Goal: Task Accomplishment & Management: Manage account settings

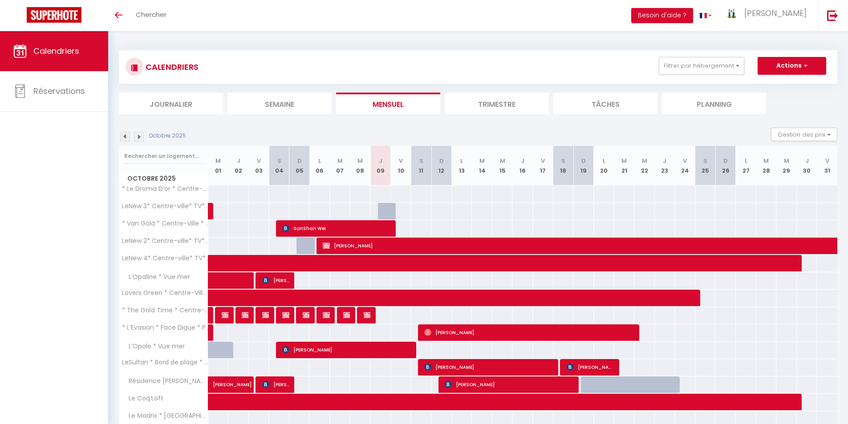
click at [273, 109] on li "Semaine" at bounding box center [279, 104] width 104 height 22
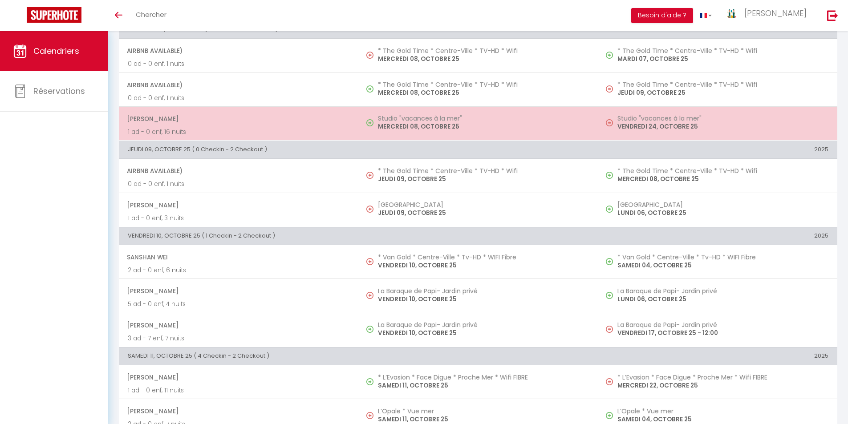
scroll to position [400, 0]
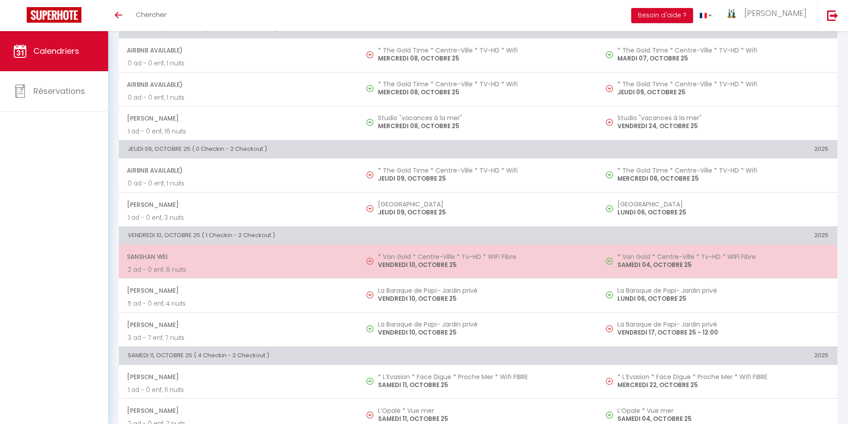
click at [379, 270] on td "* Van Gold * Centre-Ville * Tv-HD * WIFI Fibre [DATE]" at bounding box center [477, 262] width 239 height 34
select select "OK"
select select "0"
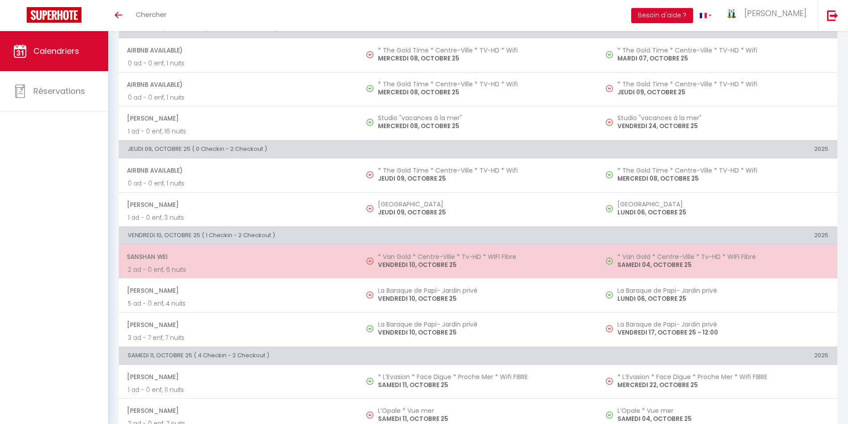
select select "1"
select select
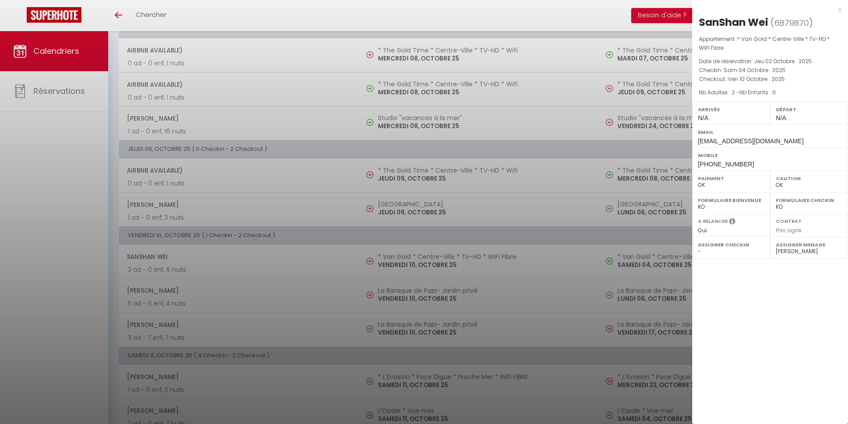
click at [838, 10] on div "x" at bounding box center [766, 9] width 149 height 11
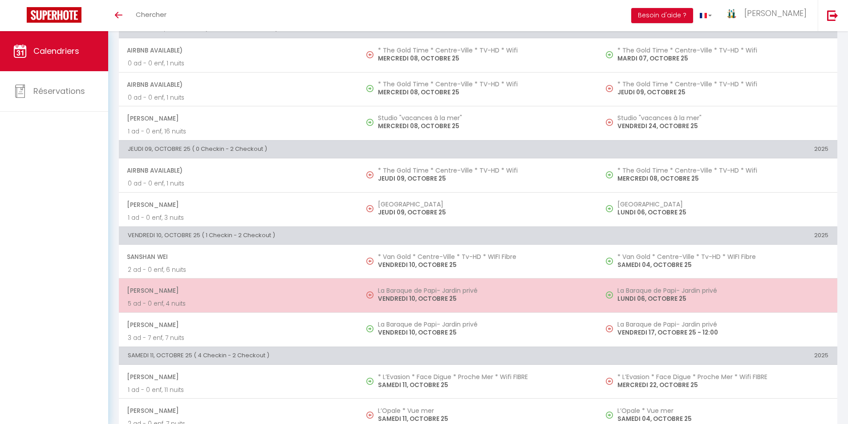
click at [420, 293] on h5 "La Baraque de Papi- Jardin privé" at bounding box center [483, 290] width 211 height 7
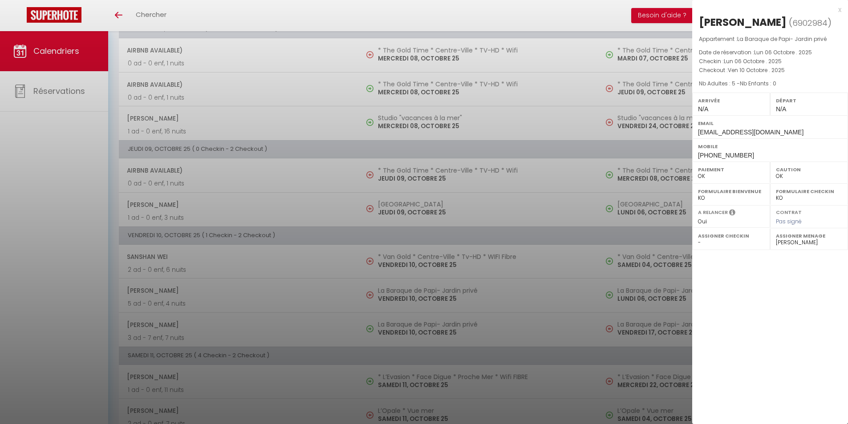
click at [839, 8] on div "x" at bounding box center [766, 9] width 149 height 11
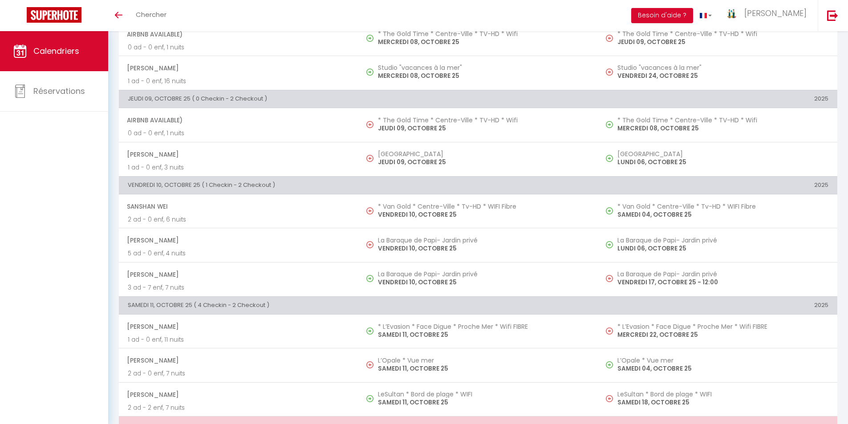
scroll to position [608, 0]
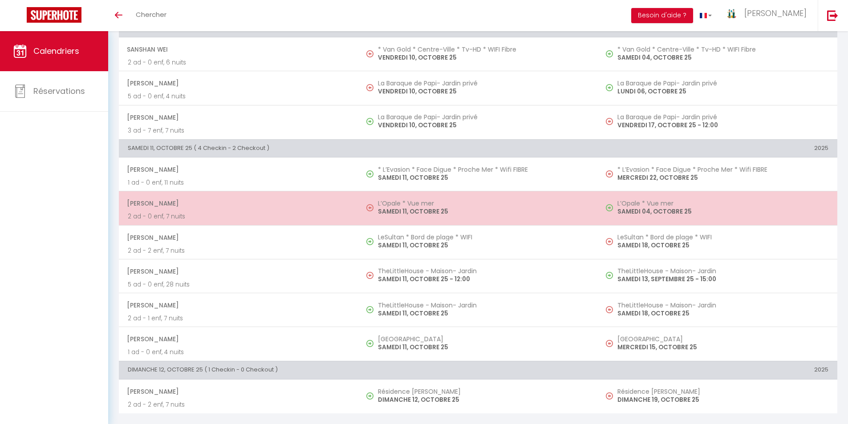
click at [388, 209] on p "SAMEDI 11, OCTOBRE 25" at bounding box center [483, 211] width 211 height 9
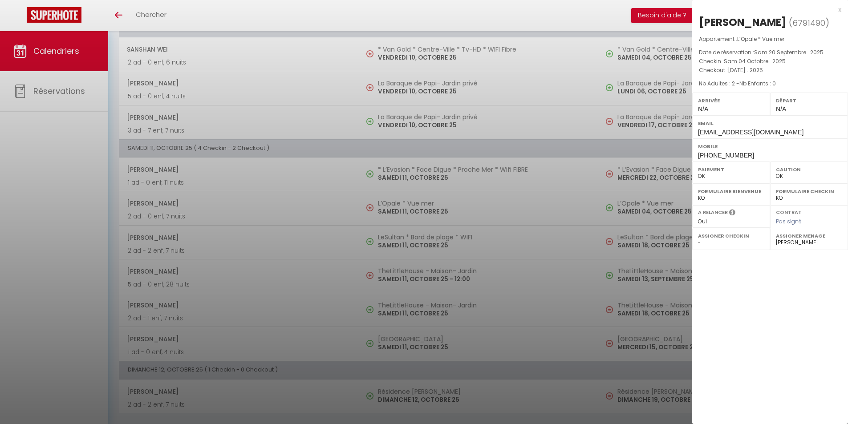
click at [837, 10] on div "x" at bounding box center [766, 9] width 149 height 11
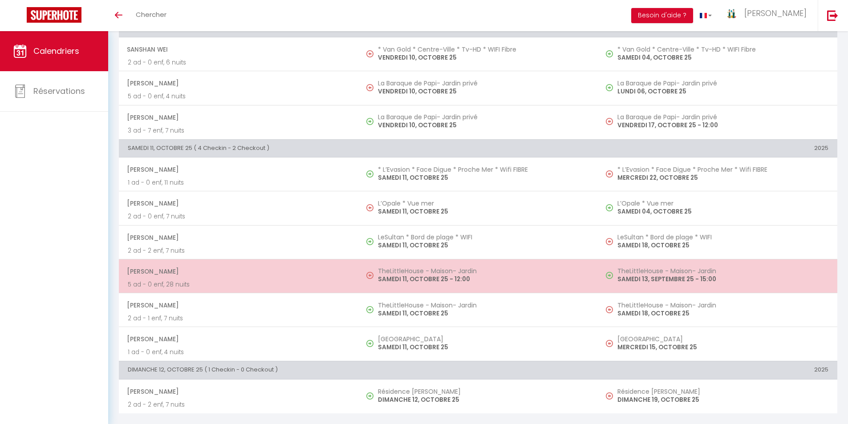
click at [408, 275] on p "SAMEDI 11, OCTOBRE 25 - 12:00" at bounding box center [483, 279] width 211 height 9
select select "33342"
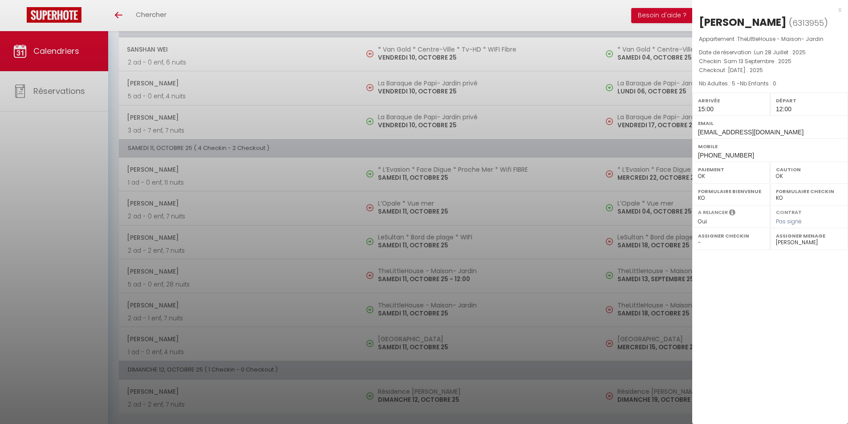
click at [838, 11] on div "x" at bounding box center [766, 9] width 149 height 11
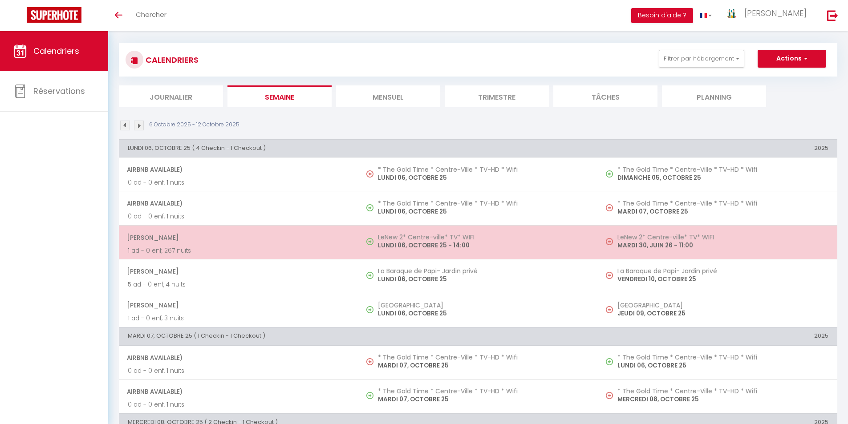
scroll to position [0, 0]
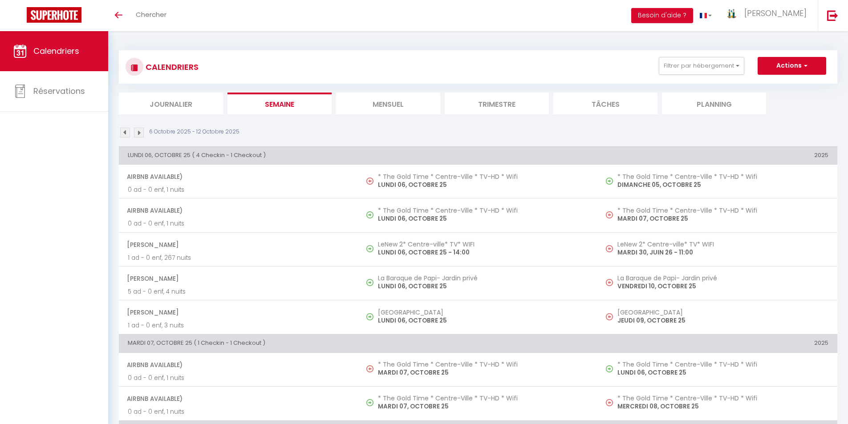
click at [140, 130] on img at bounding box center [139, 133] width 10 height 10
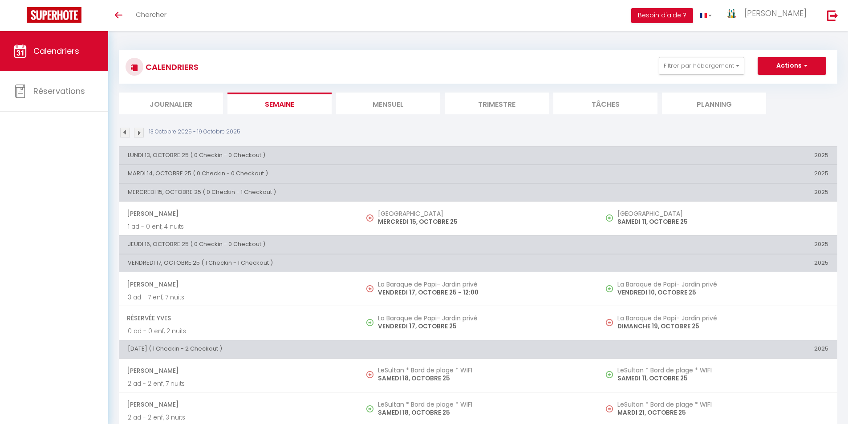
click at [124, 135] on img at bounding box center [125, 133] width 10 height 10
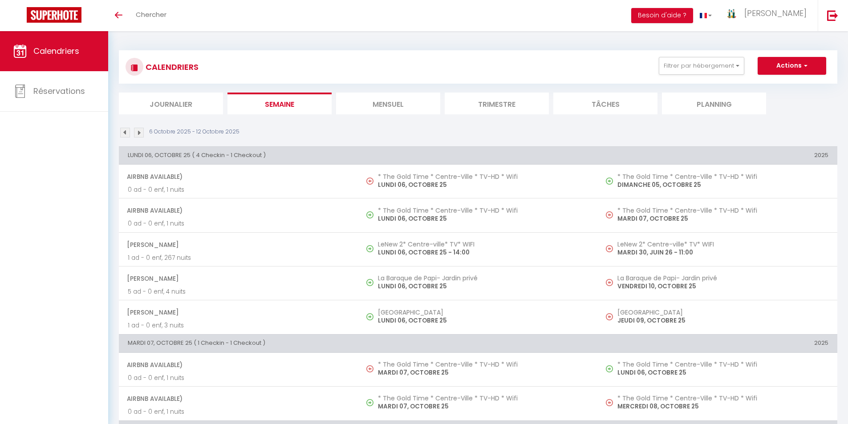
click at [136, 136] on img at bounding box center [139, 133] width 10 height 10
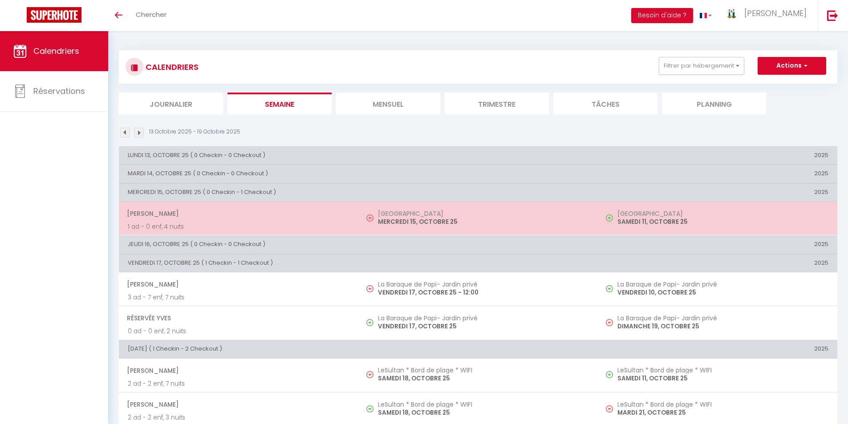
click at [383, 214] on h5 "[GEOGRAPHIC_DATA]" at bounding box center [483, 213] width 211 height 7
select select "KO"
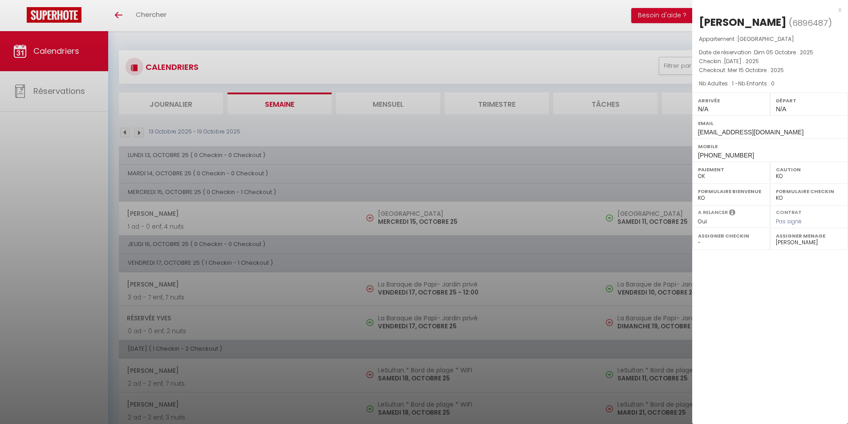
click at [841, 9] on div "x [PERSON_NAME] ( 6896487 ) Appartement : [GEOGRAPHIC_DATA] Nord Date de réserv…" at bounding box center [770, 83] width 156 height 166
click at [840, 11] on div "x" at bounding box center [766, 9] width 149 height 11
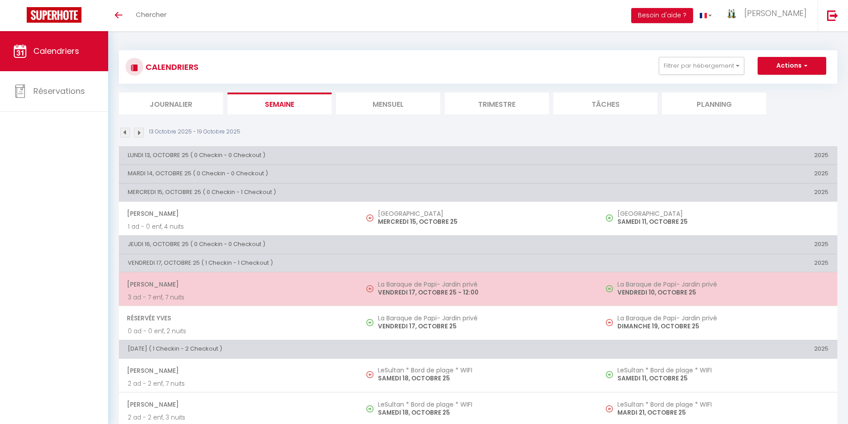
click at [445, 295] on p "VENDREDI 17, OCTOBRE 25 - 12:00" at bounding box center [483, 292] width 211 height 9
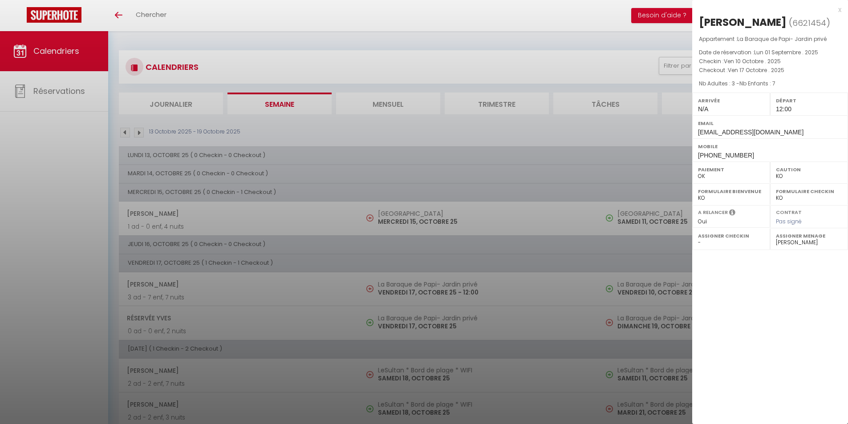
click at [839, 10] on div "x" at bounding box center [766, 9] width 149 height 11
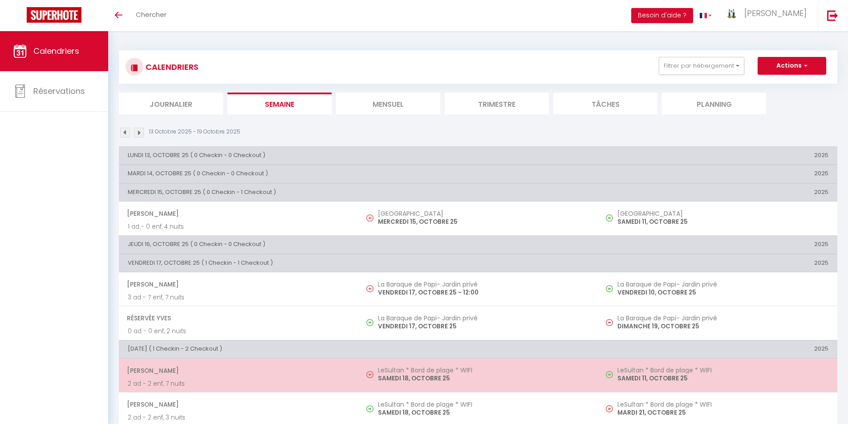
click at [397, 380] on p "SAMEDI 18, OCTOBRE 25" at bounding box center [483, 378] width 211 height 9
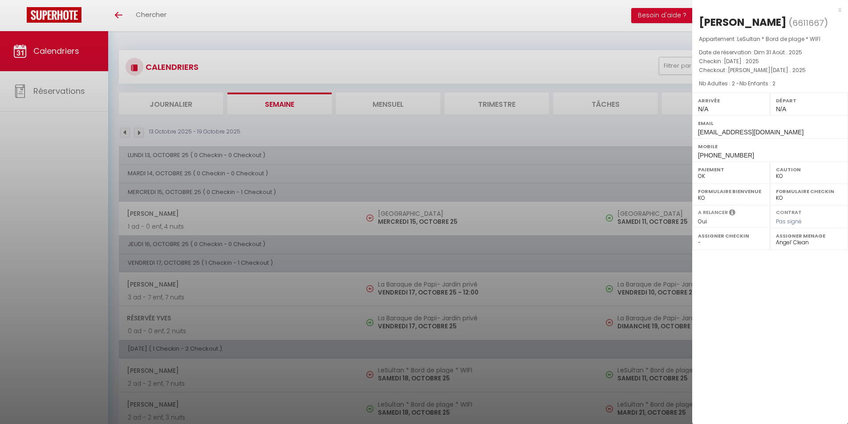
click at [841, 9] on div "x [PERSON_NAME] ( 6611667 ) Appartement : LeSultan * Bord de plage * WIFI Date …" at bounding box center [770, 83] width 156 height 166
click at [840, 8] on div "x" at bounding box center [766, 9] width 149 height 11
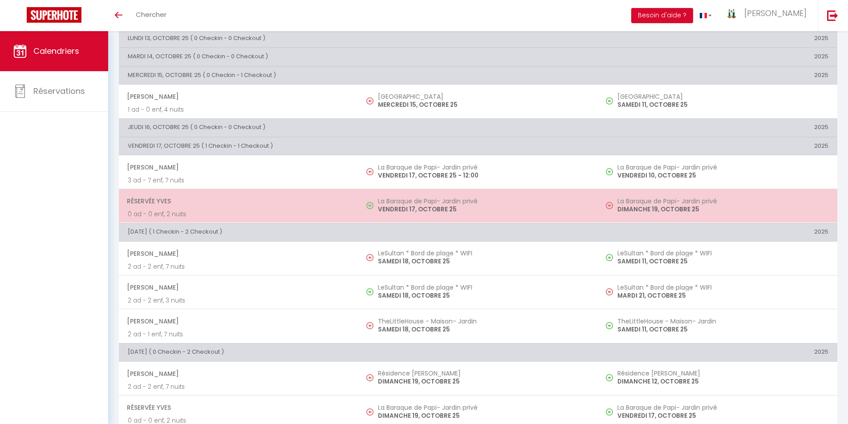
scroll to position [133, 0]
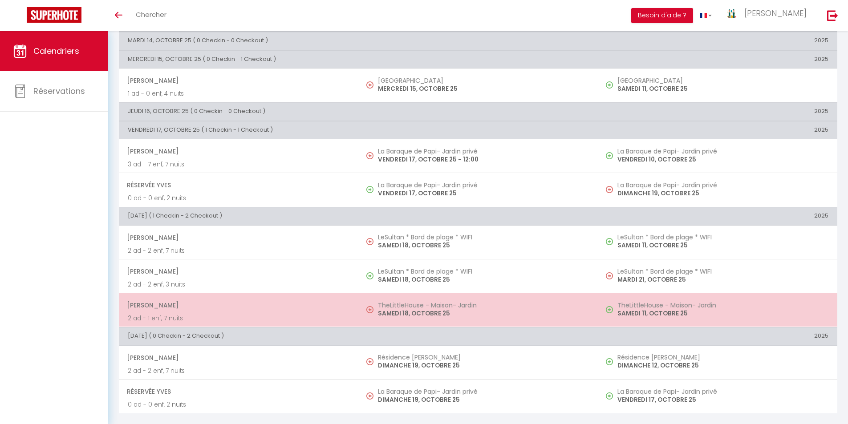
click at [395, 308] on h5 "TheLittleHouse - Maison- Jardin" at bounding box center [483, 305] width 211 height 7
select select "33342"
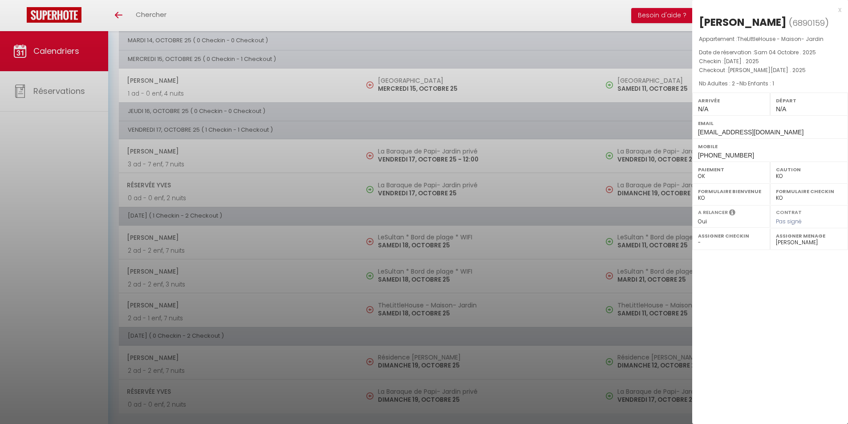
click at [839, 10] on div "x" at bounding box center [766, 9] width 149 height 11
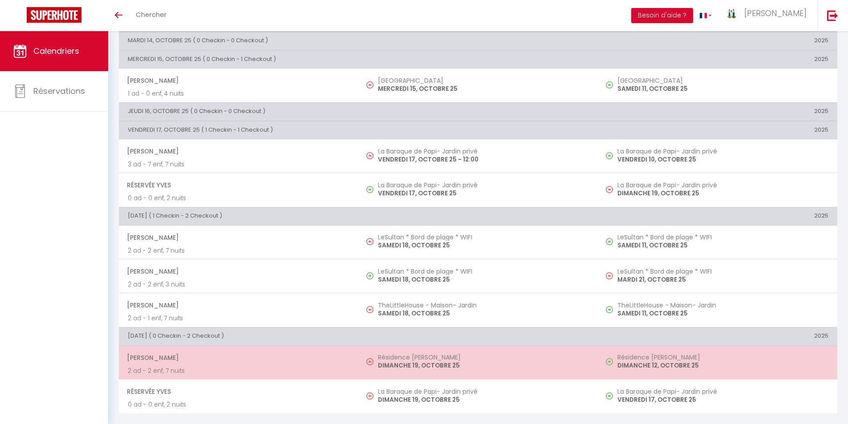
click at [399, 363] on p "DIMANCHE 19, OCTOBRE 25" at bounding box center [483, 365] width 211 height 9
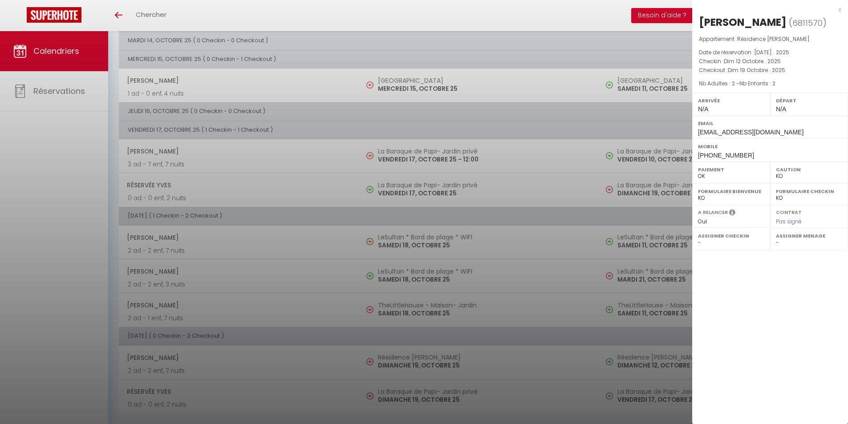
click at [840, 10] on div "x" at bounding box center [766, 9] width 149 height 11
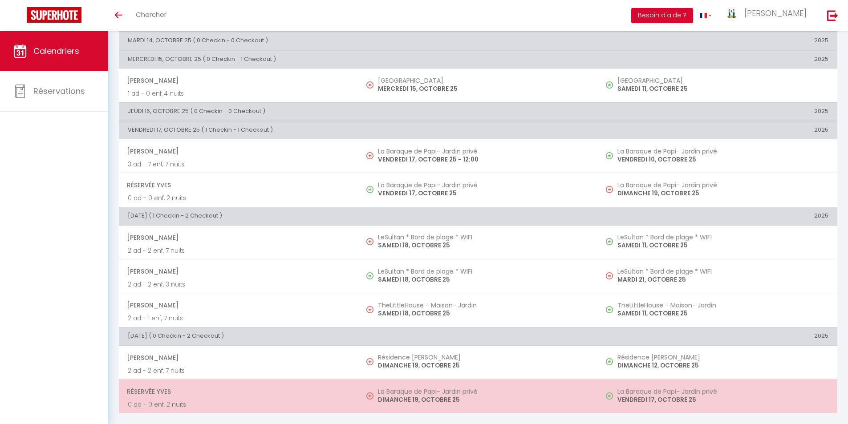
click at [406, 397] on p "DIMANCHE 19, OCTOBRE 25" at bounding box center [483, 399] width 211 height 9
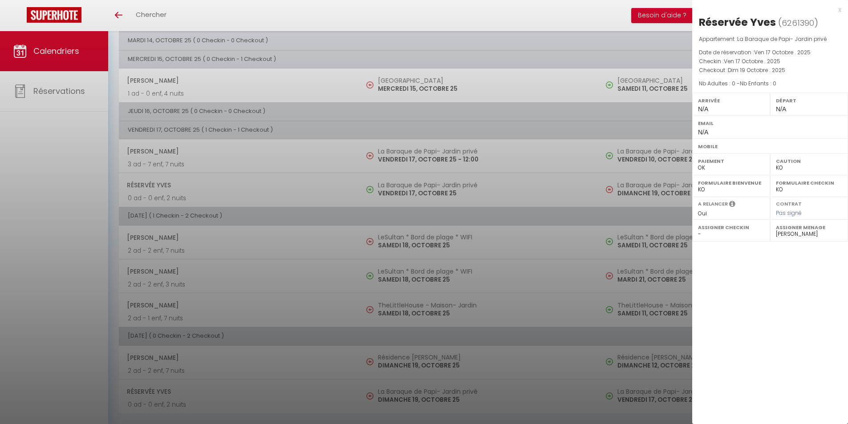
click at [841, 11] on div "x Réservée Yves ( 6261390 ) Appartement : [GEOGRAPHIC_DATA]- Jardin privé Date …" at bounding box center [770, 78] width 156 height 157
click at [840, 10] on div "x" at bounding box center [766, 9] width 149 height 11
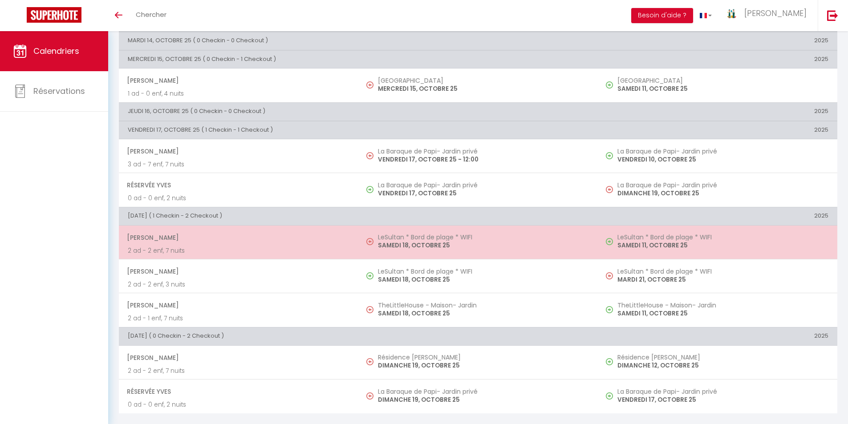
click at [396, 240] on h5 "LeSultan * Bord de plage * WIFI" at bounding box center [483, 237] width 211 height 7
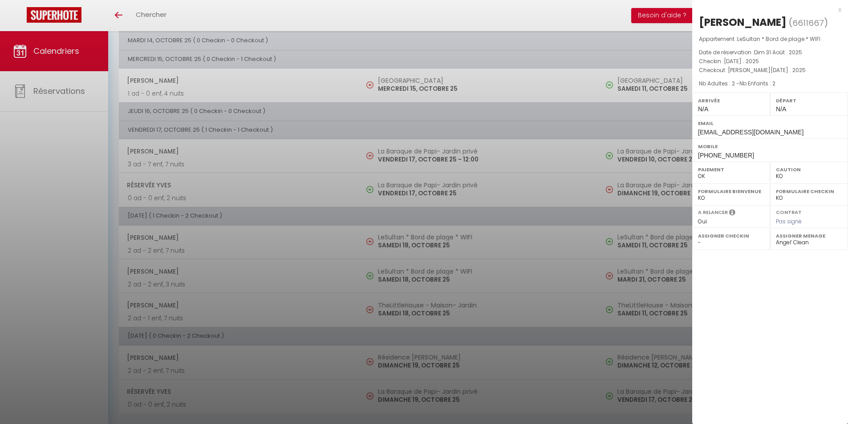
click at [840, 9] on div "x" at bounding box center [766, 9] width 149 height 11
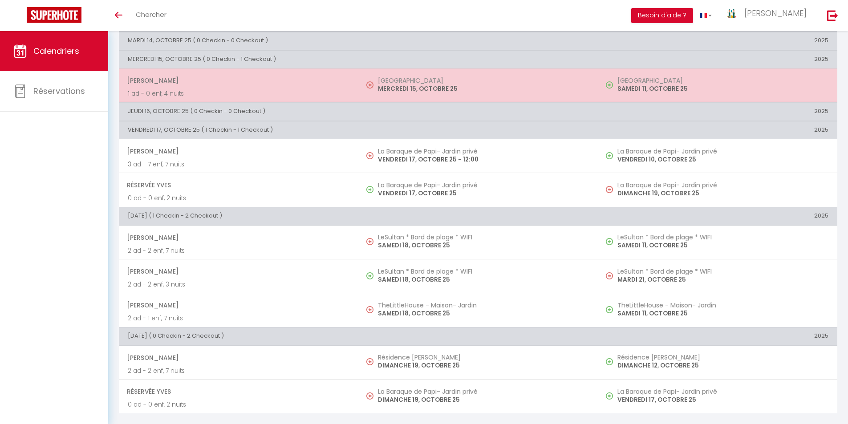
click at [374, 94] on td "[GEOGRAPHIC_DATA] [DATE]" at bounding box center [477, 85] width 239 height 34
select select "17043"
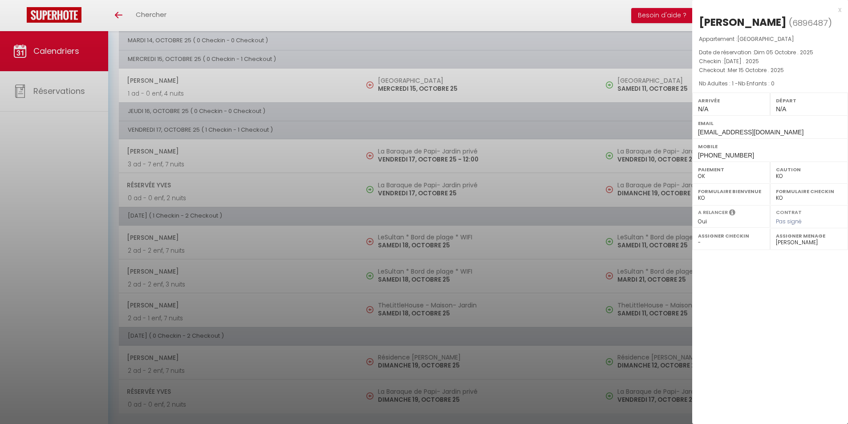
click at [838, 9] on div "x" at bounding box center [766, 9] width 149 height 11
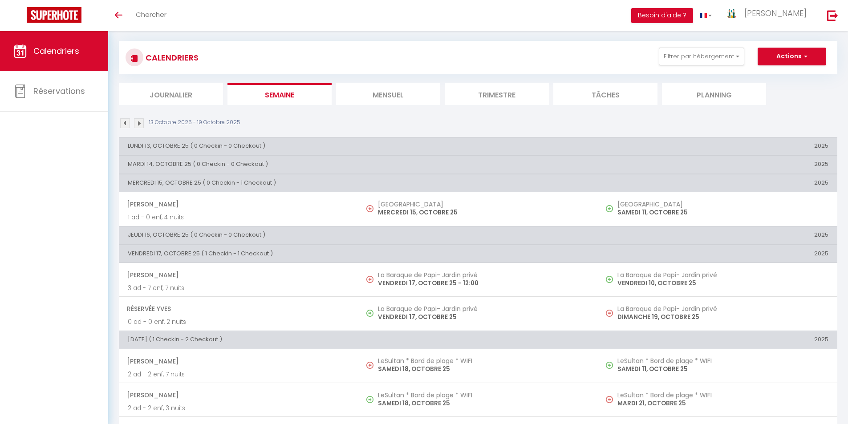
scroll to position [0, 0]
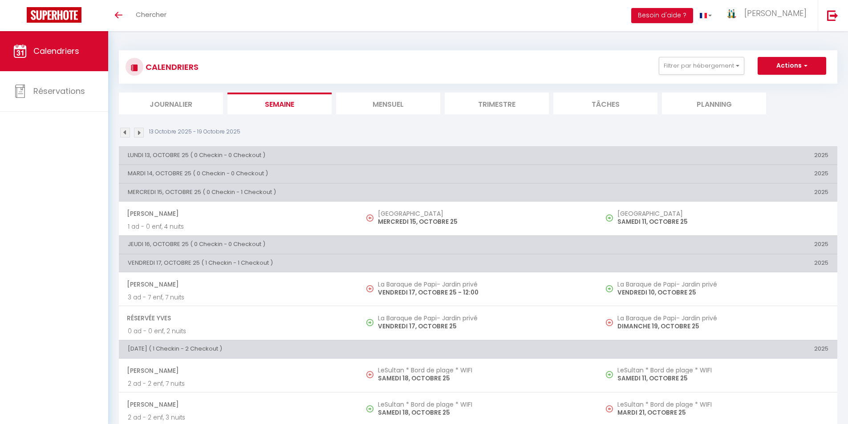
click at [137, 134] on img at bounding box center [139, 133] width 10 height 10
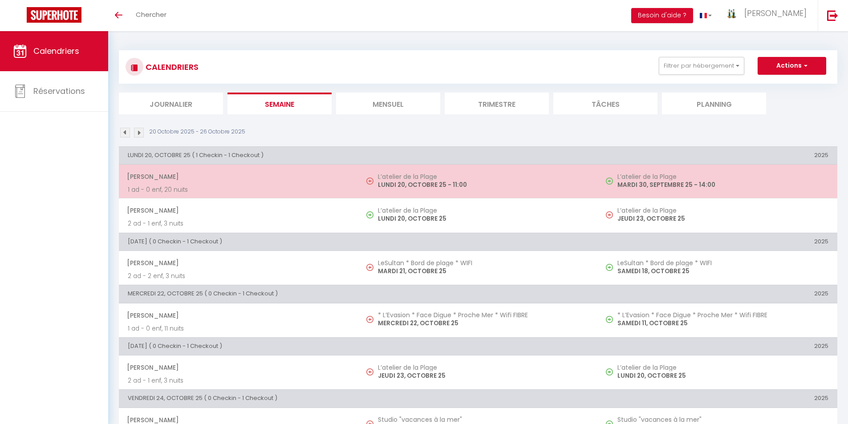
click at [408, 179] on h5 "L’atelier de la Plage" at bounding box center [483, 176] width 211 height 7
select select
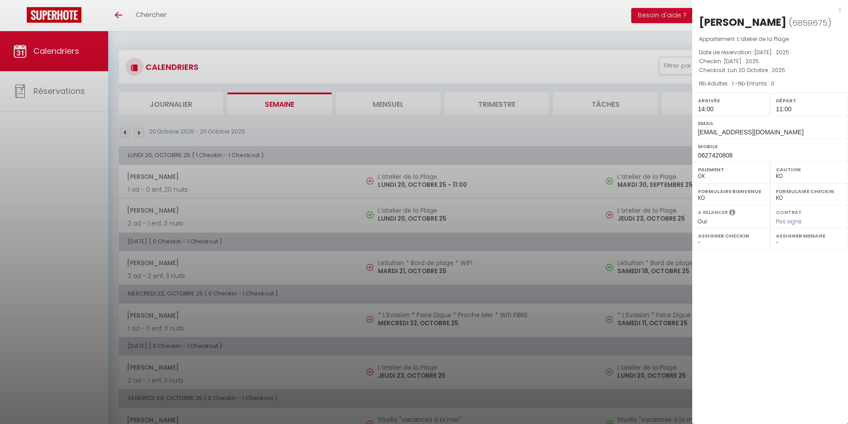
click at [839, 11] on div "x" at bounding box center [766, 9] width 149 height 11
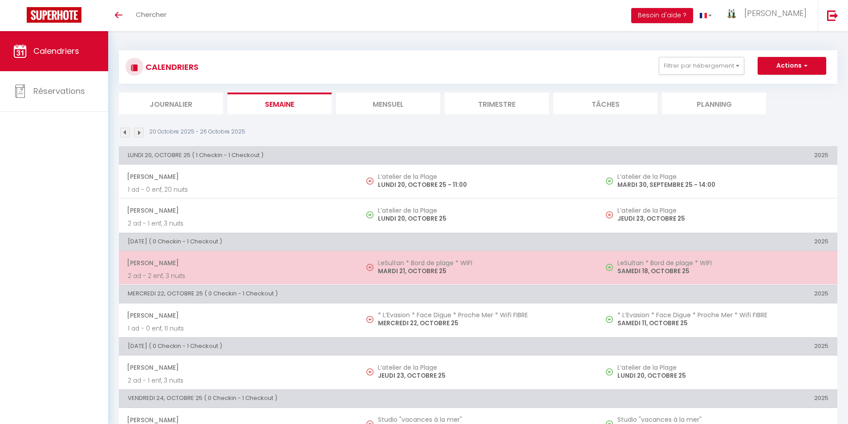
click at [400, 268] on p "MARDI 21, OCTOBRE 25" at bounding box center [483, 270] width 211 height 9
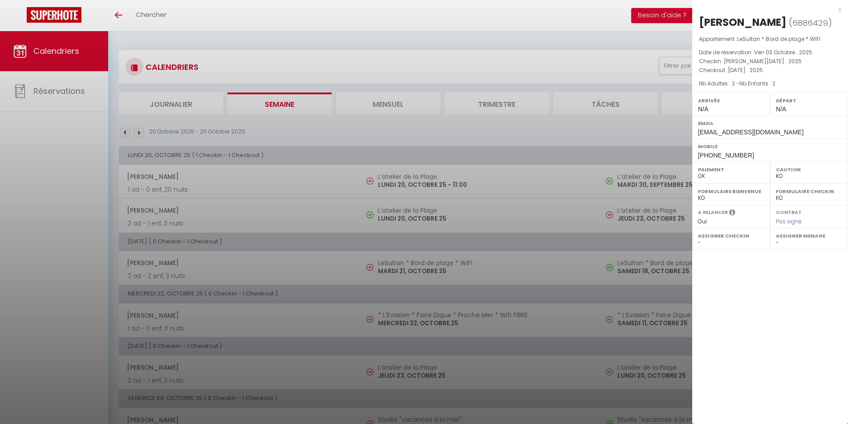
click at [836, 10] on div "x" at bounding box center [766, 9] width 149 height 11
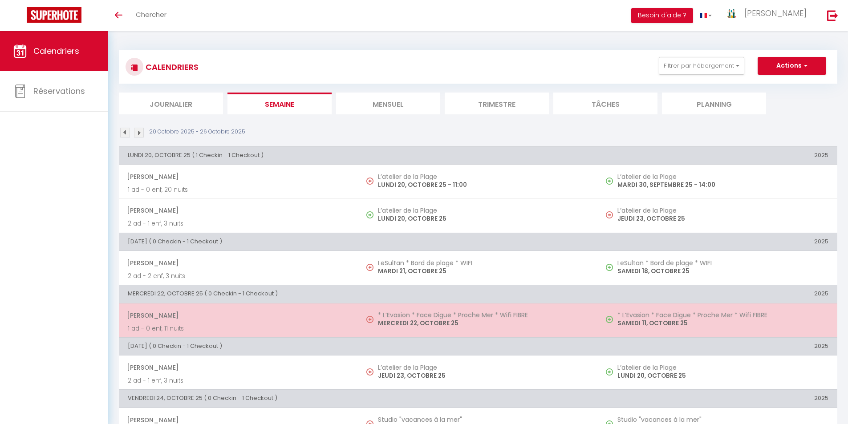
click at [419, 319] on p "MERCREDI 22, OCTOBRE 25" at bounding box center [483, 323] width 211 height 9
select select "OK"
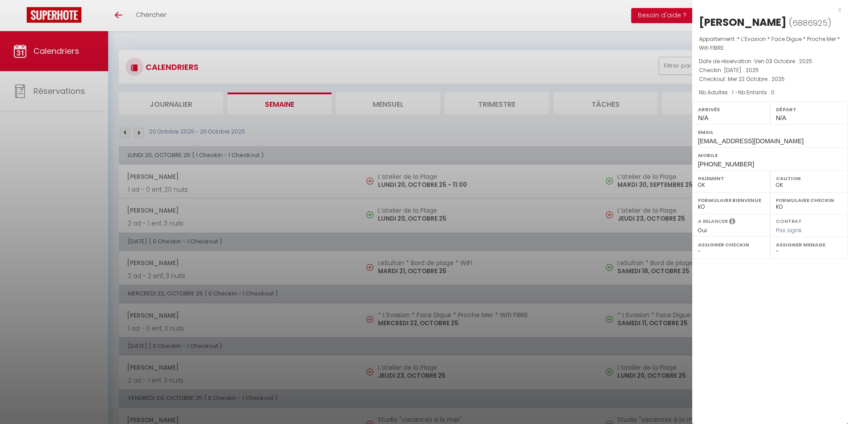
click at [840, 11] on div "x" at bounding box center [766, 9] width 149 height 11
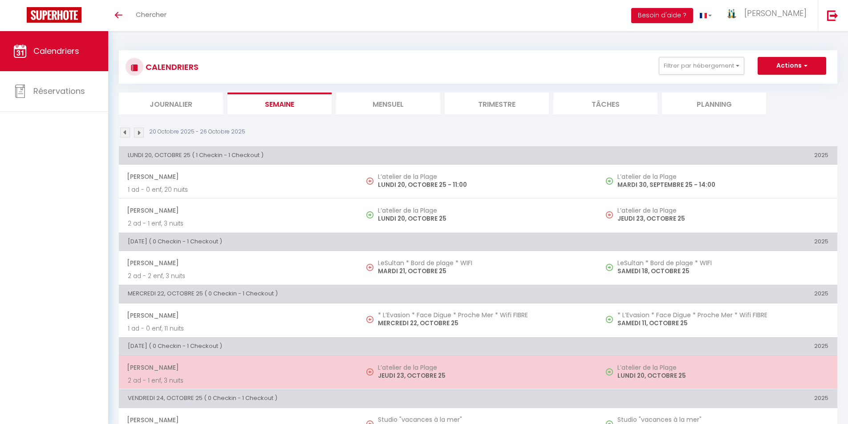
click at [425, 370] on h5 "L’atelier de la Plage" at bounding box center [483, 367] width 211 height 7
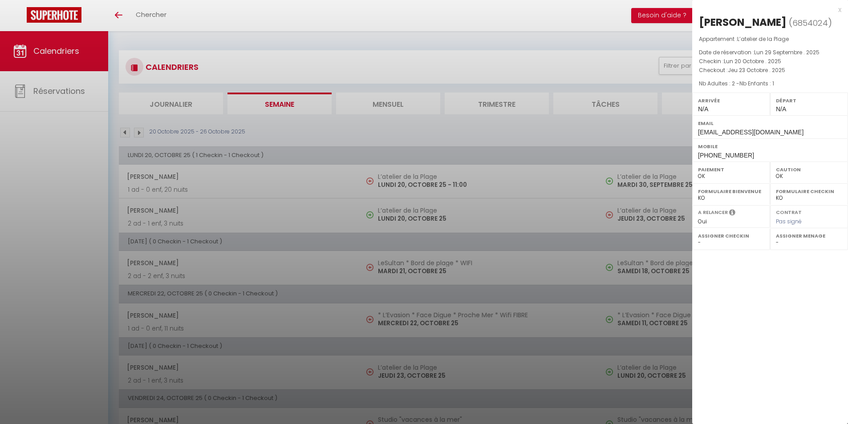
drag, startPoint x: 838, startPoint y: 10, endPoint x: 680, endPoint y: 83, distance: 174.2
click at [834, 11] on div "x" at bounding box center [766, 9] width 149 height 11
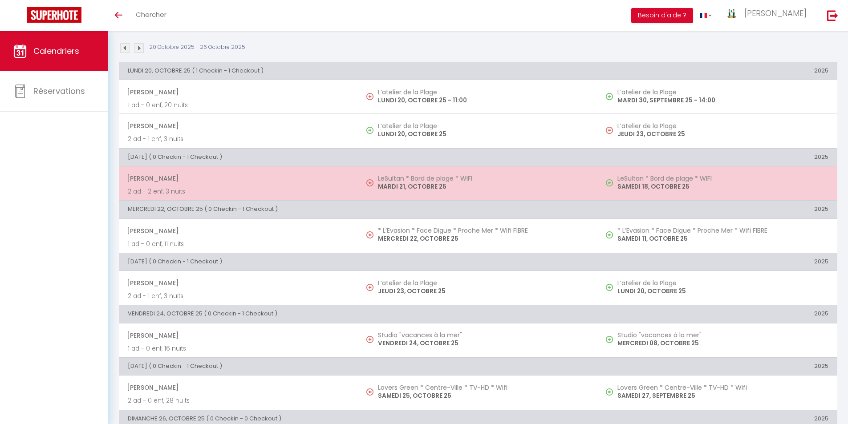
scroll to position [99, 0]
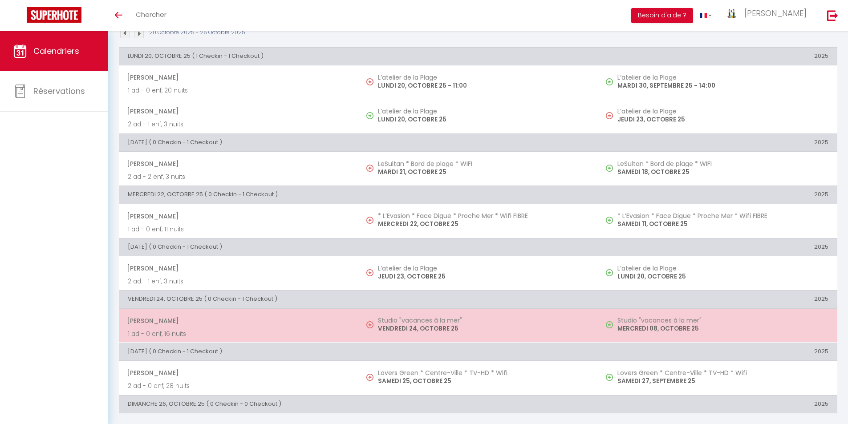
click at [406, 316] on td "Studio "vacances à la mer" [DATE]" at bounding box center [477, 325] width 239 height 34
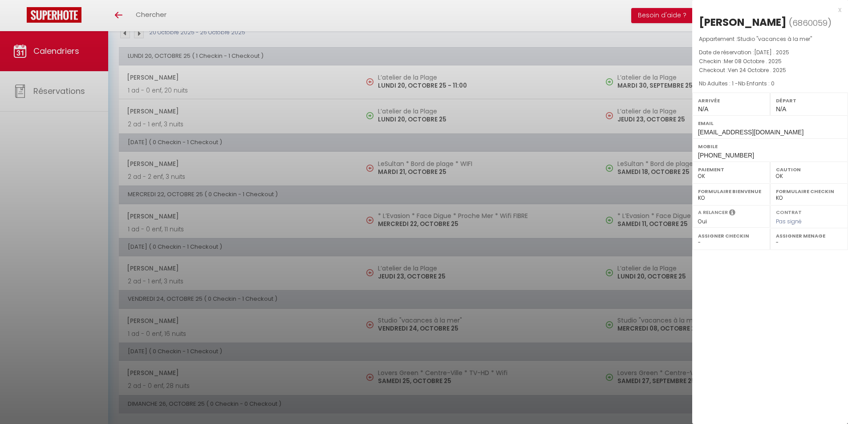
click at [840, 8] on div "x" at bounding box center [766, 9] width 149 height 11
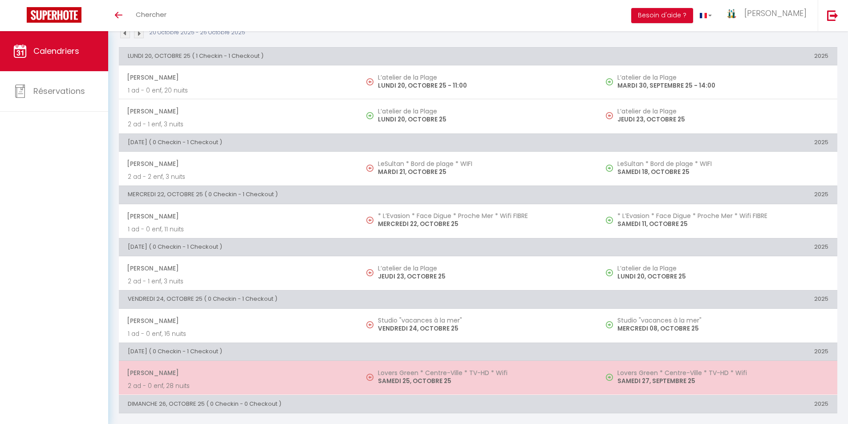
click at [434, 378] on p "SAMEDI 25, OCTOBRE 25" at bounding box center [483, 380] width 211 height 9
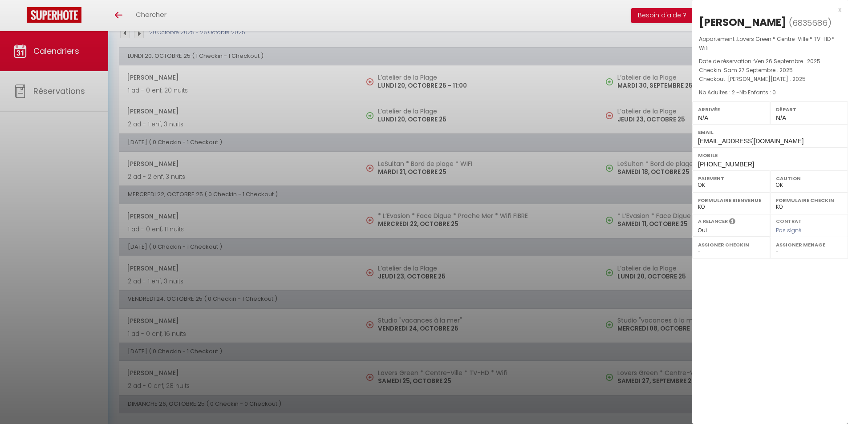
drag, startPoint x: 840, startPoint y: 9, endPoint x: 686, endPoint y: 128, distance: 193.7
click at [838, 9] on div "x" at bounding box center [766, 9] width 149 height 11
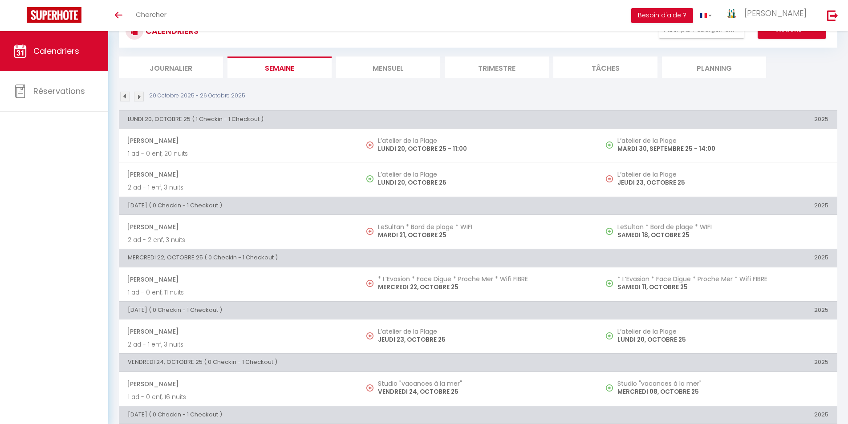
scroll to position [0, 0]
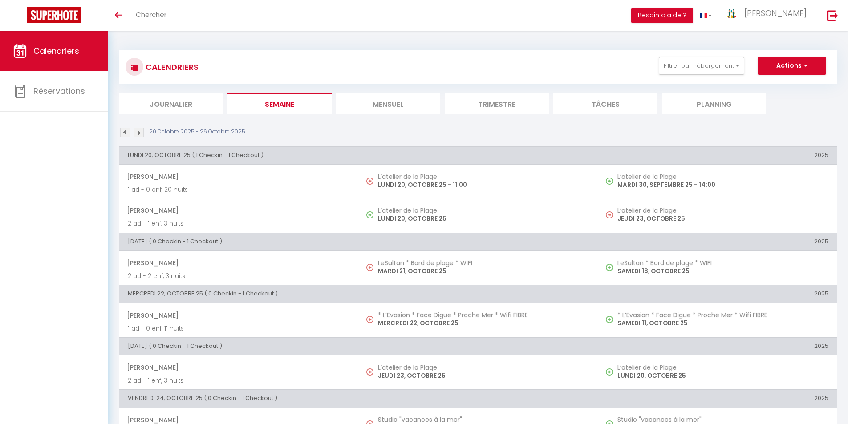
click at [141, 136] on img at bounding box center [139, 133] width 10 height 10
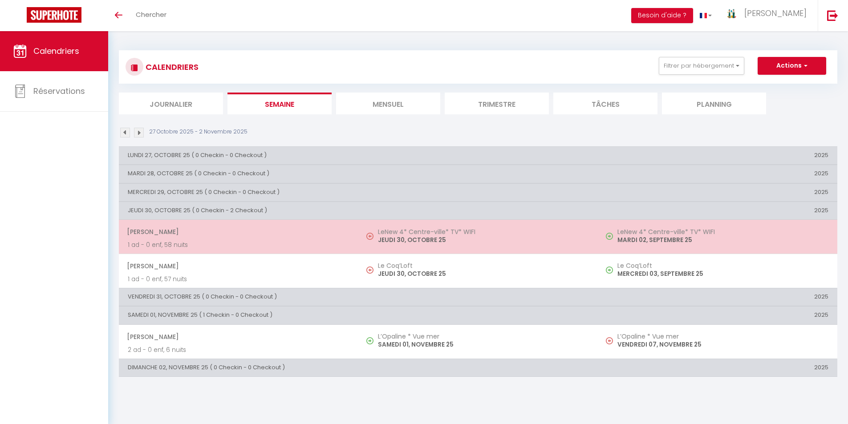
click at [389, 238] on p "JEUDI 30, OCTOBRE 25" at bounding box center [483, 239] width 211 height 9
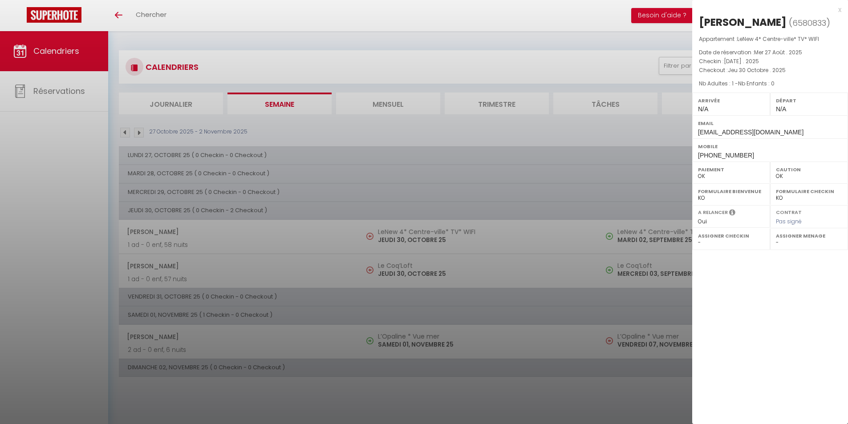
click at [837, 9] on div "x" at bounding box center [766, 9] width 149 height 11
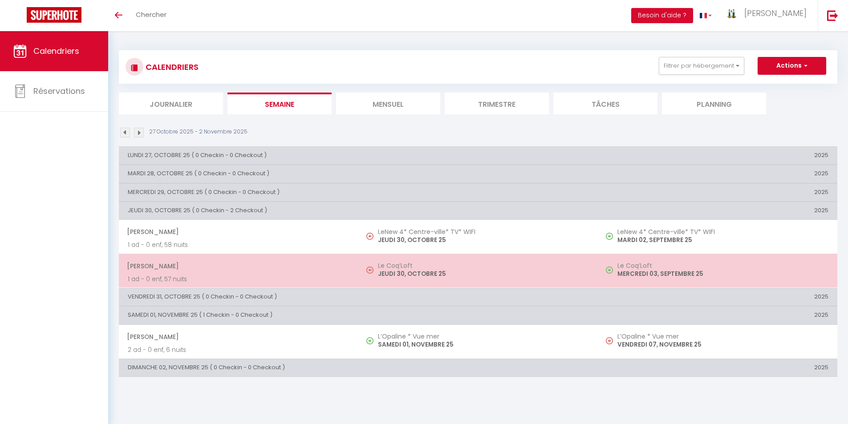
click at [394, 262] on h5 "Le Coq’Loft" at bounding box center [483, 265] width 211 height 7
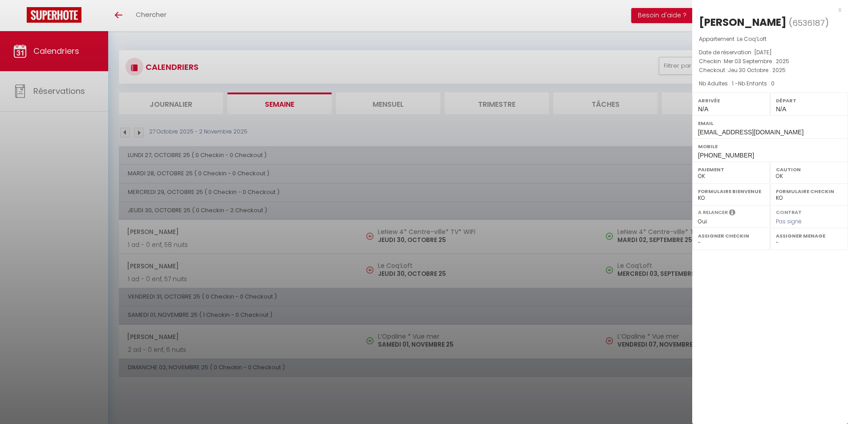
click at [836, 12] on div "x" at bounding box center [766, 9] width 149 height 11
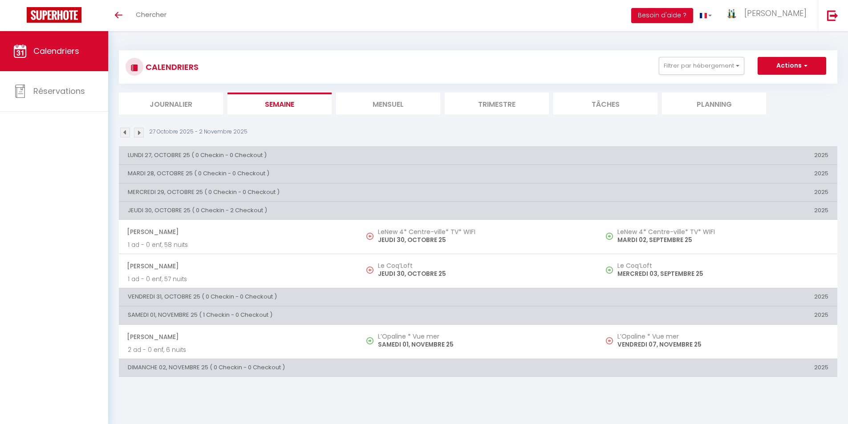
click at [137, 134] on img at bounding box center [139, 133] width 10 height 10
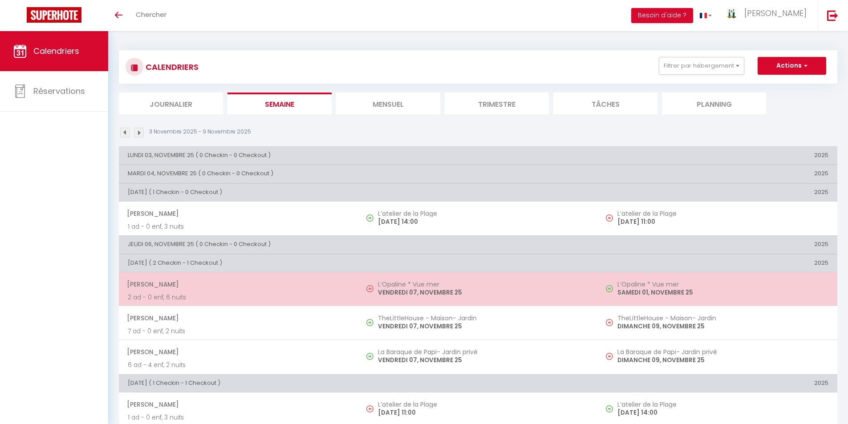
click at [404, 295] on p "VENDREDI 07, NOVEMBRE 25" at bounding box center [483, 292] width 211 height 9
select select "KO"
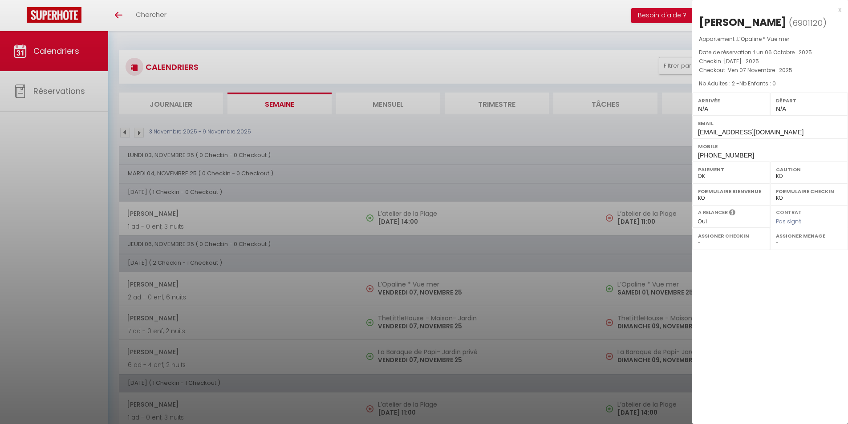
click at [840, 11] on div "x" at bounding box center [766, 9] width 149 height 11
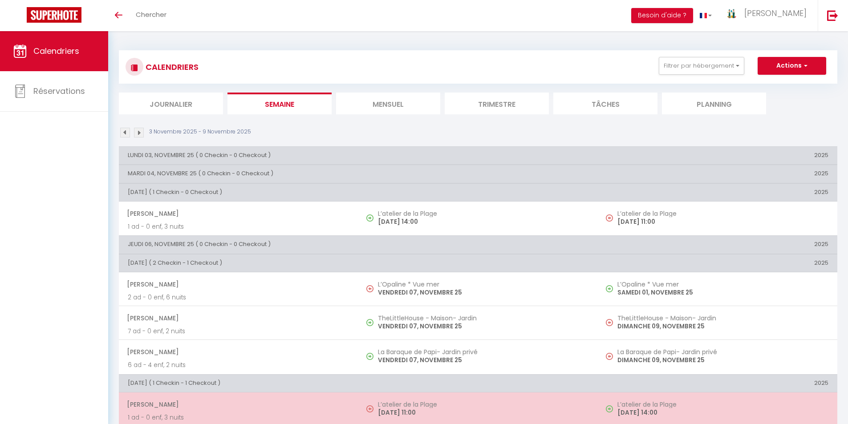
click at [423, 407] on h5 "L’atelier de la Plage" at bounding box center [483, 404] width 211 height 7
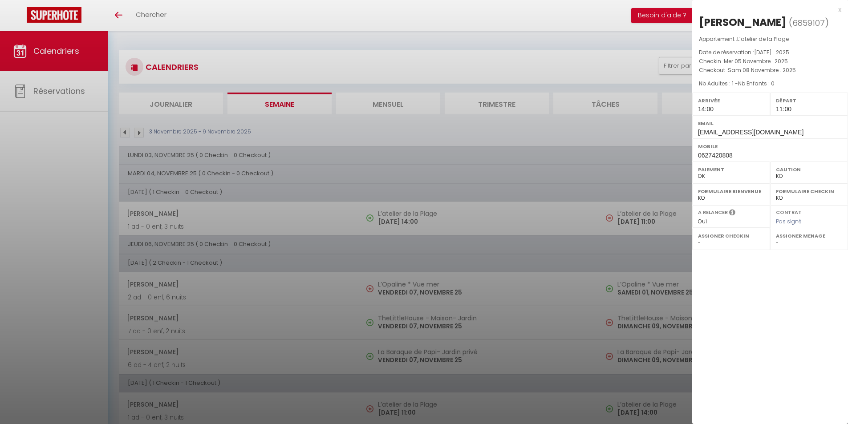
click at [840, 7] on div "x" at bounding box center [766, 9] width 149 height 11
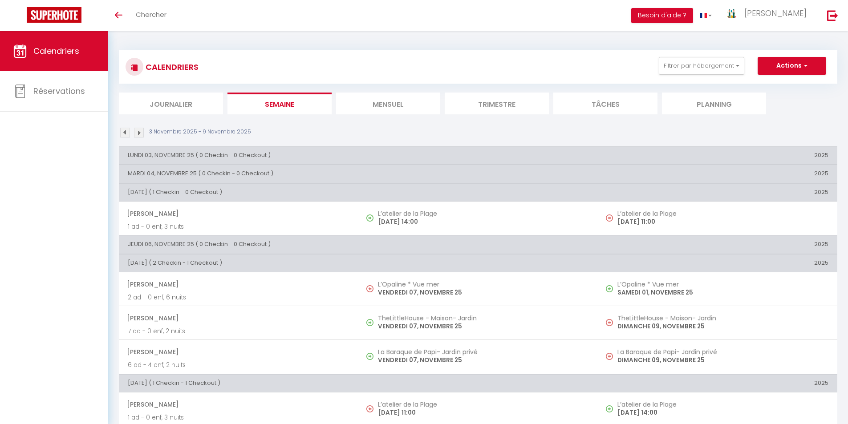
click at [121, 133] on img at bounding box center [125, 133] width 10 height 10
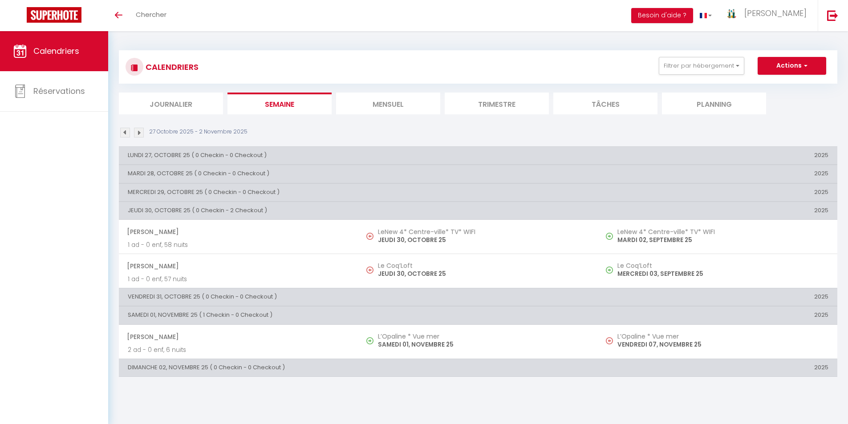
click at [121, 133] on img at bounding box center [125, 133] width 10 height 10
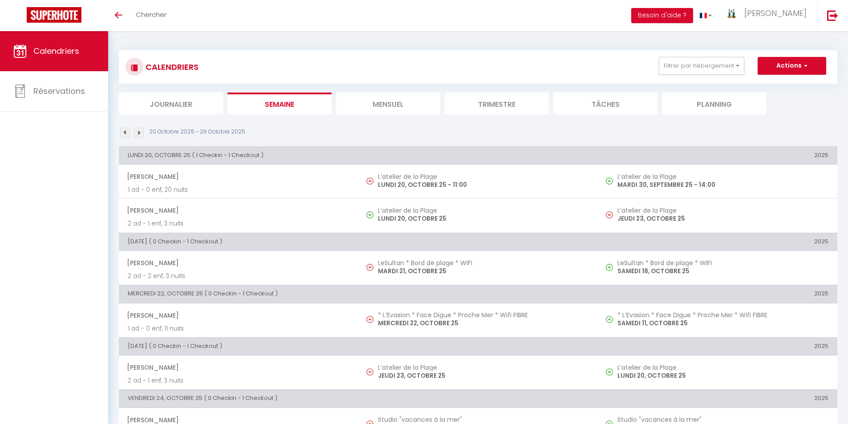
click at [121, 133] on img at bounding box center [125, 133] width 10 height 10
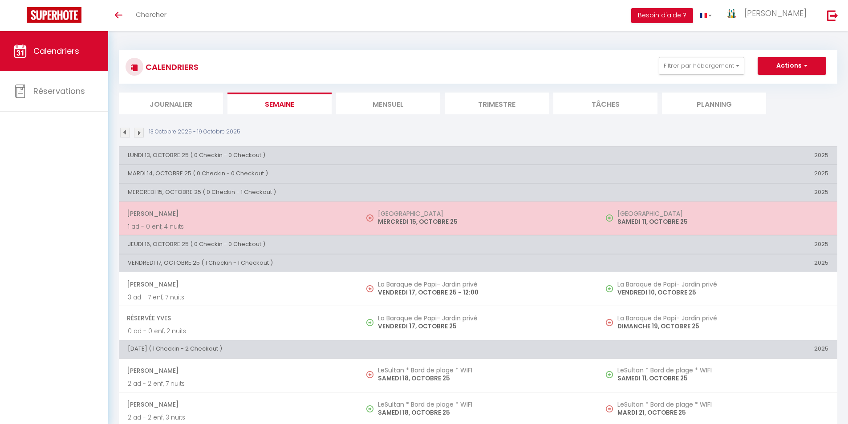
click at [433, 210] on h5 "[GEOGRAPHIC_DATA]" at bounding box center [483, 213] width 211 height 7
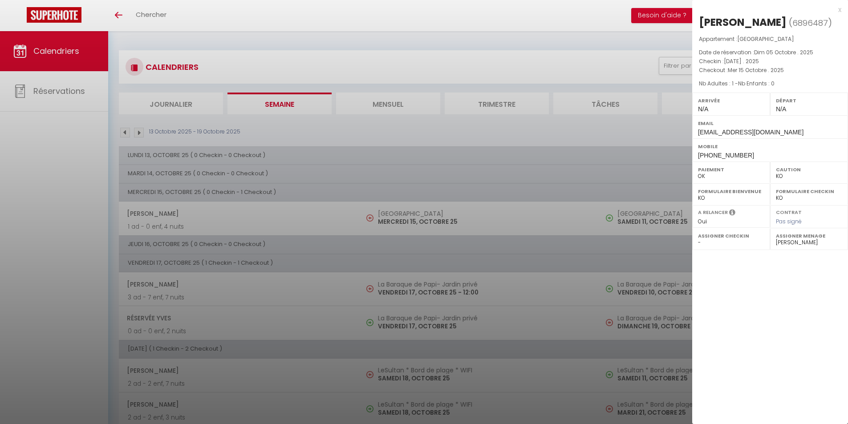
click at [840, 10] on div "x" at bounding box center [766, 9] width 149 height 11
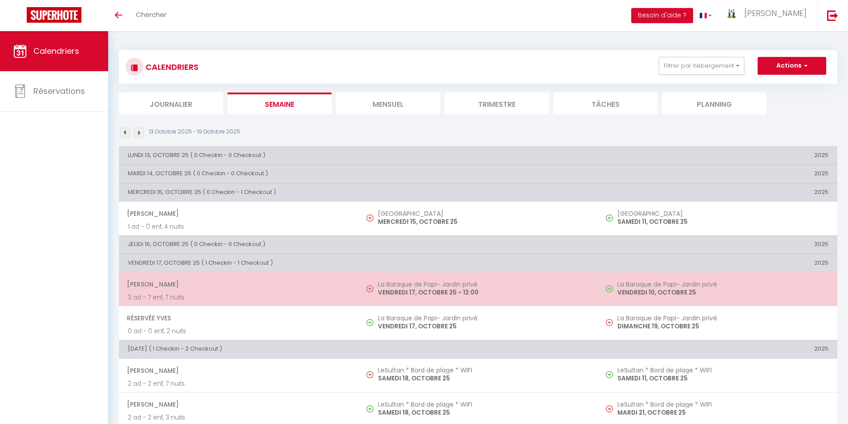
click at [397, 293] on p "VENDREDI 17, OCTOBRE 25 - 12:00" at bounding box center [483, 292] width 211 height 9
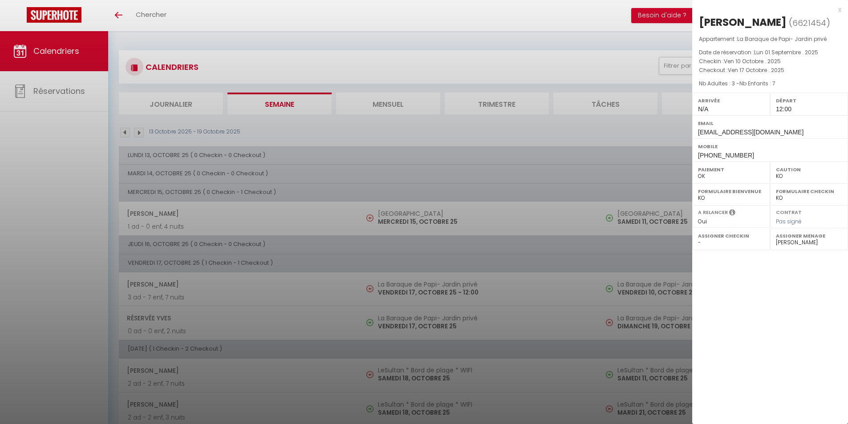
click at [842, 11] on div "x [PERSON_NAME] ( 6621454 ) Appartement : [GEOGRAPHIC_DATA]- Jardin privé Date …" at bounding box center [770, 83] width 156 height 166
click at [840, 9] on div "x" at bounding box center [766, 9] width 149 height 11
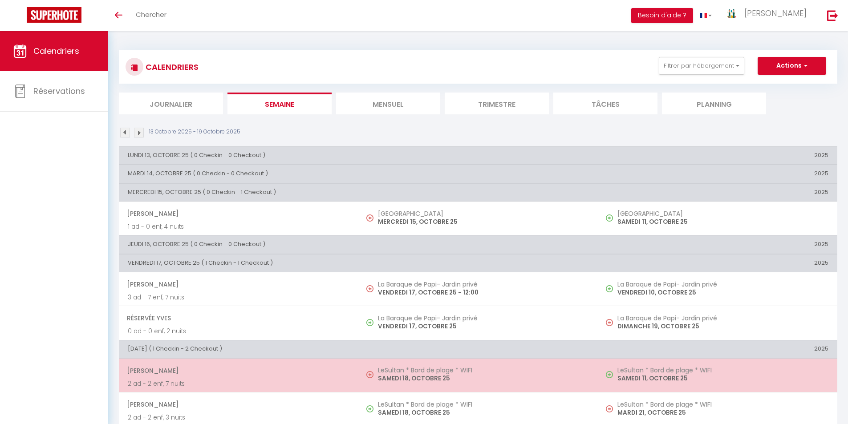
click at [394, 365] on td "LeSultan * Bord de plage * WIFI [DATE]" at bounding box center [477, 375] width 239 height 34
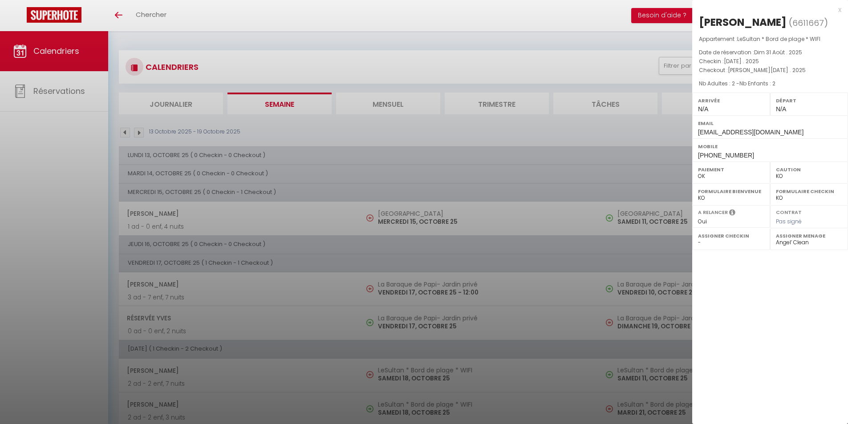
click at [839, 14] on div "x" at bounding box center [766, 9] width 149 height 11
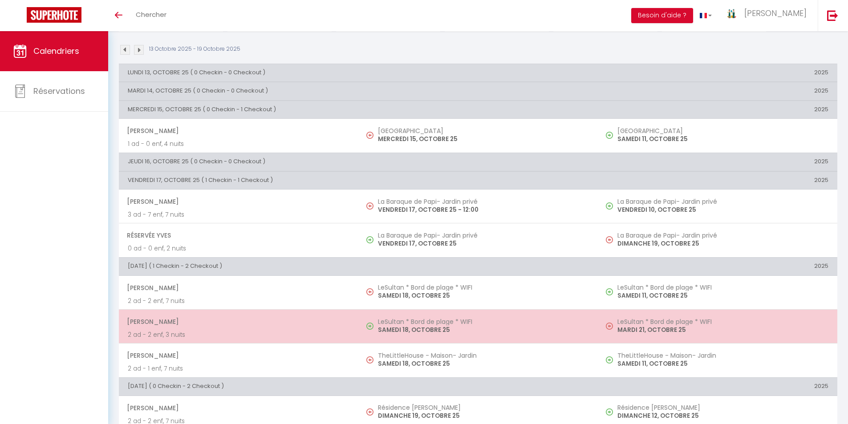
scroll to position [89, 0]
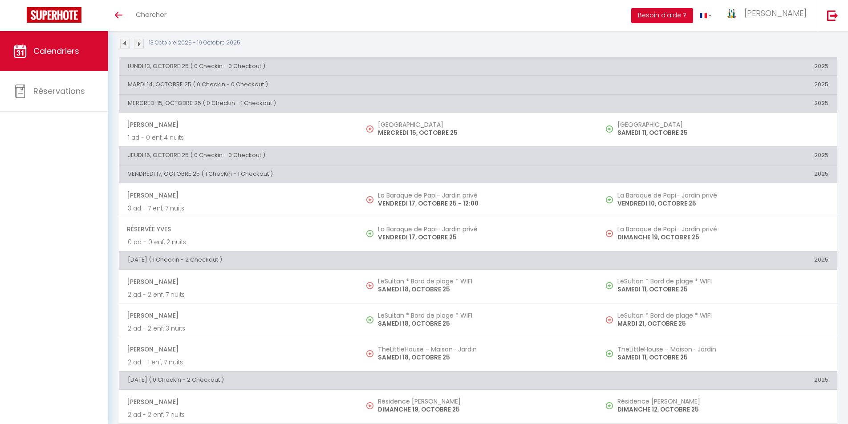
click at [453, 47] on div "13 Octobre 2025 - 19 Octobre 2025" at bounding box center [478, 45] width 718 height 13
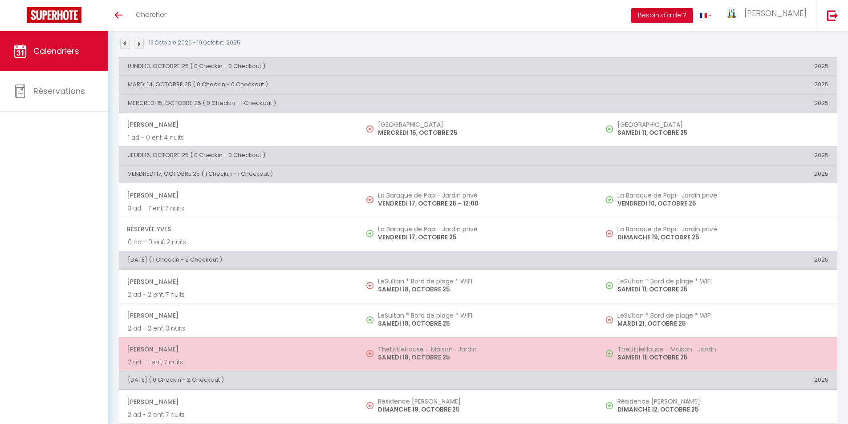
click at [388, 354] on p "SAMEDI 18, OCTOBRE 25" at bounding box center [483, 357] width 211 height 9
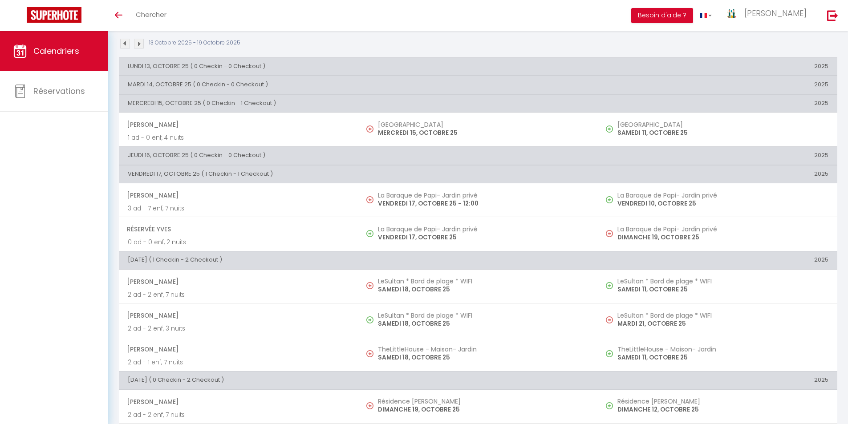
select select "33342"
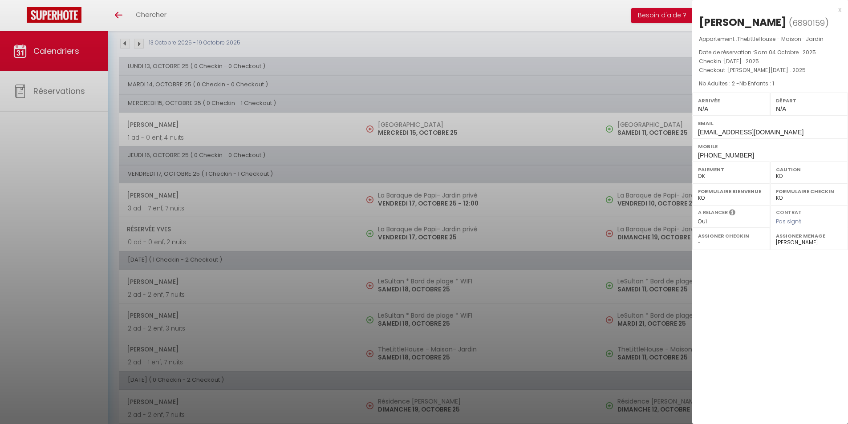
click at [840, 10] on div "x" at bounding box center [766, 9] width 149 height 11
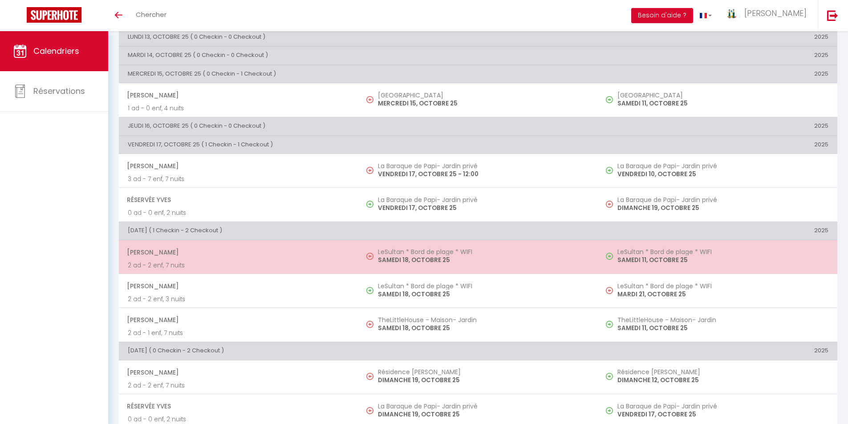
scroll to position [133, 0]
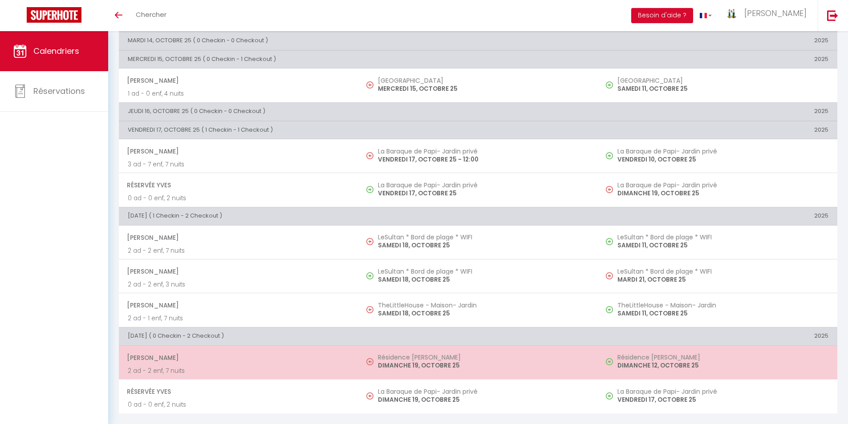
click at [409, 359] on h5 "Résidence [PERSON_NAME]" at bounding box center [483, 357] width 211 height 7
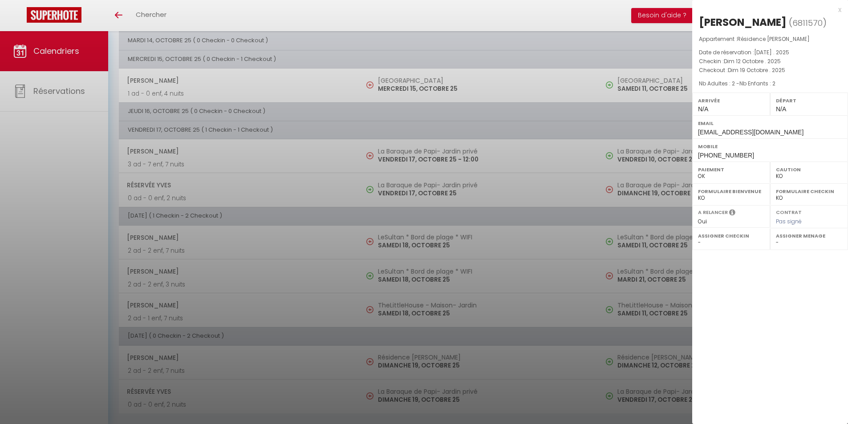
click at [414, 396] on div at bounding box center [424, 212] width 848 height 424
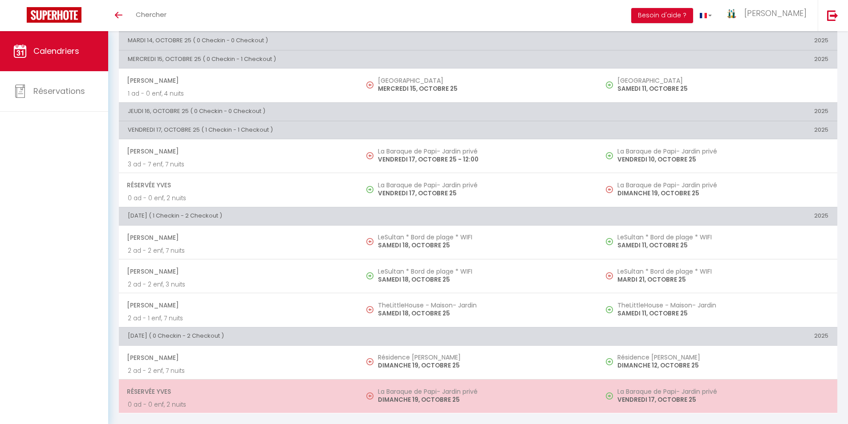
click at [412, 393] on h5 "La Baraque de Papi- Jardin privé" at bounding box center [483, 391] width 211 height 7
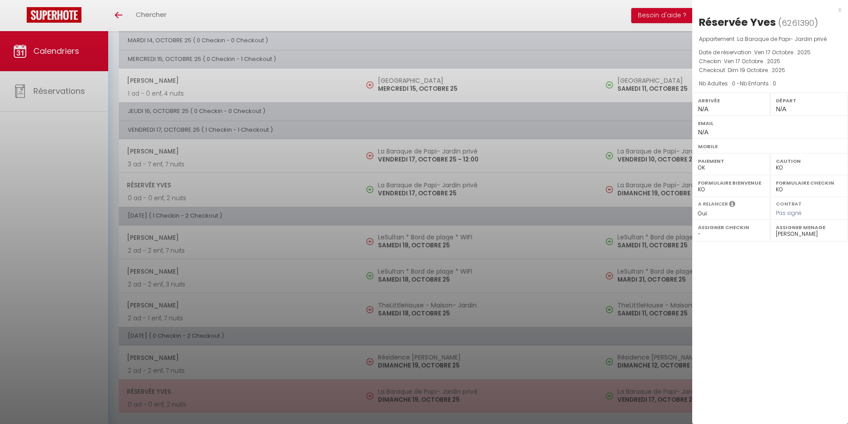
click at [412, 393] on div at bounding box center [424, 212] width 848 height 424
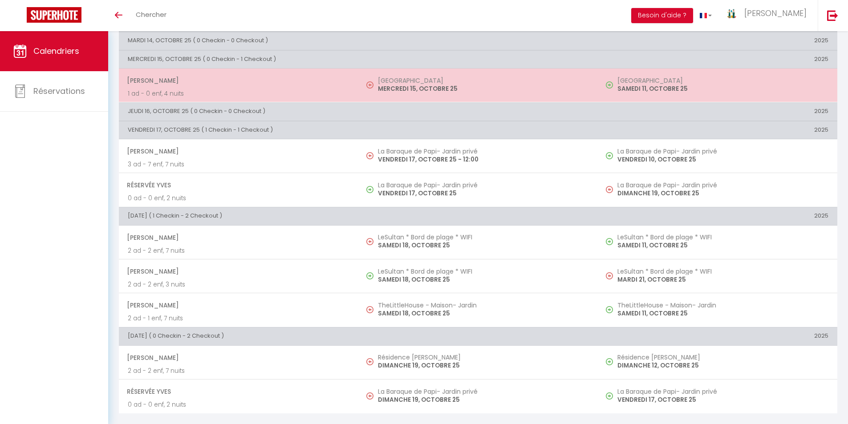
click at [392, 90] on p "MERCREDI 15, OCTOBRE 25" at bounding box center [483, 88] width 211 height 9
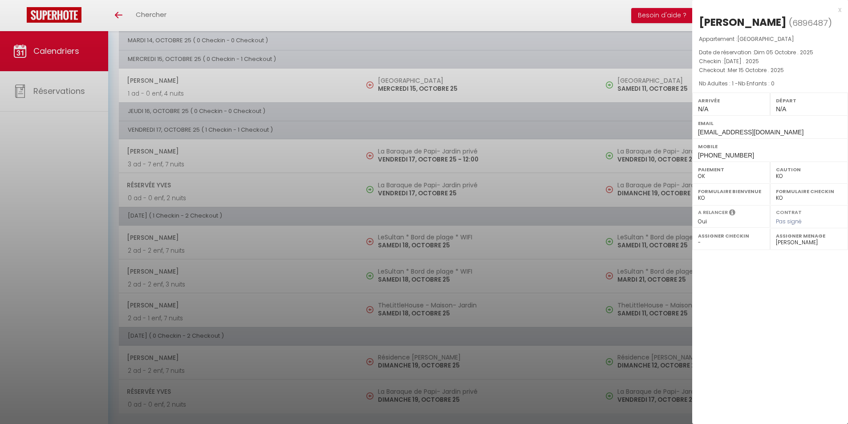
click at [394, 157] on div at bounding box center [424, 212] width 848 height 424
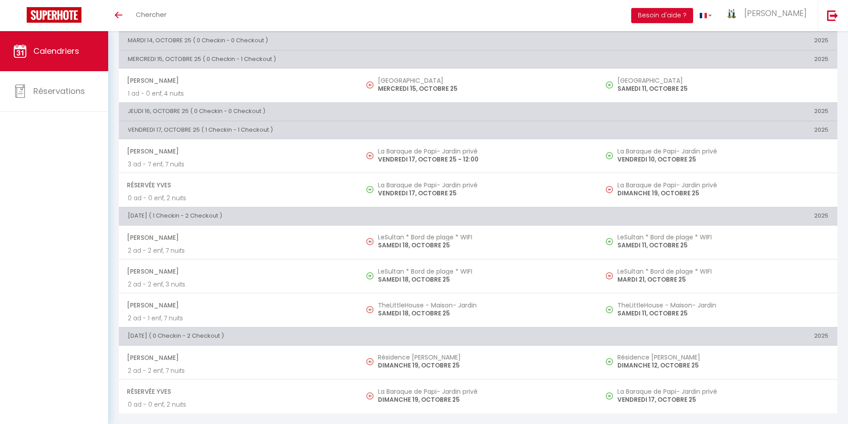
click at [393, 157] on p "VENDREDI 17, OCTOBRE 25 - 12:00" at bounding box center [483, 159] width 211 height 9
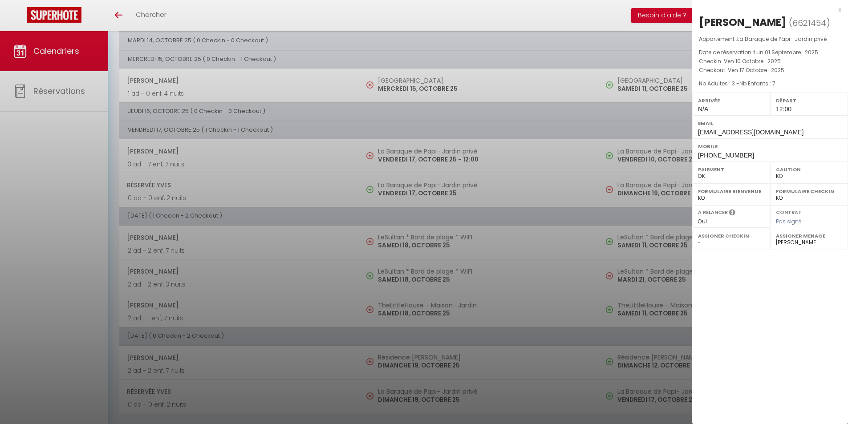
click at [393, 157] on div at bounding box center [424, 212] width 848 height 424
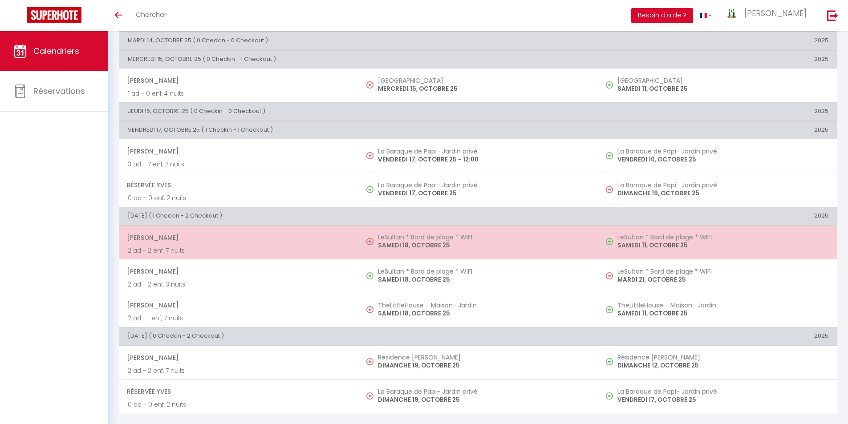
click at [405, 242] on p "SAMEDI 18, OCTOBRE 25" at bounding box center [483, 245] width 211 height 9
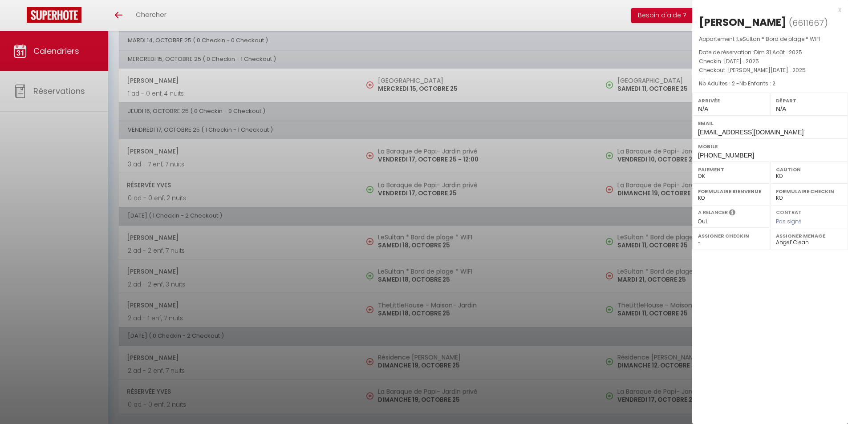
click at [405, 242] on div at bounding box center [424, 212] width 848 height 424
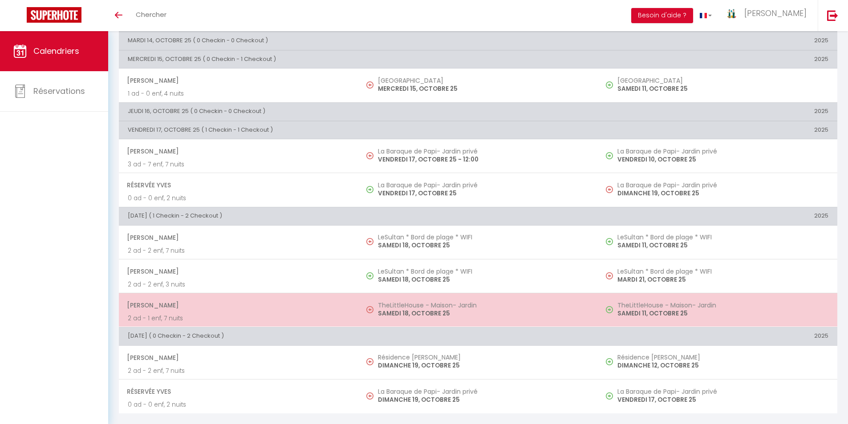
click at [391, 305] on h5 "TheLittleHouse - Maison- Jardin" at bounding box center [483, 305] width 211 height 7
select select "33342"
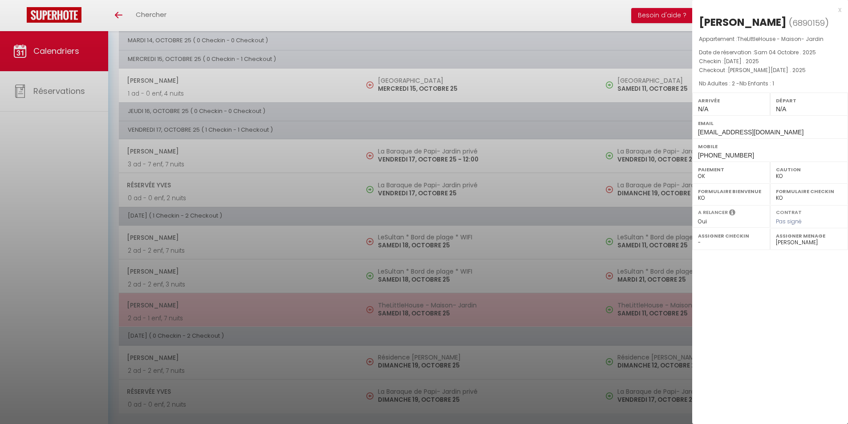
click at [391, 305] on div at bounding box center [424, 212] width 848 height 424
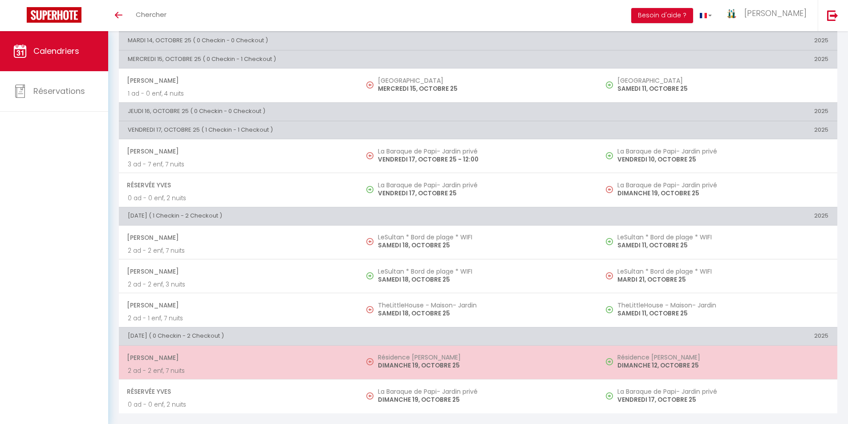
click at [404, 363] on p "DIMANCHE 19, OCTOBRE 25" at bounding box center [483, 365] width 211 height 9
select select
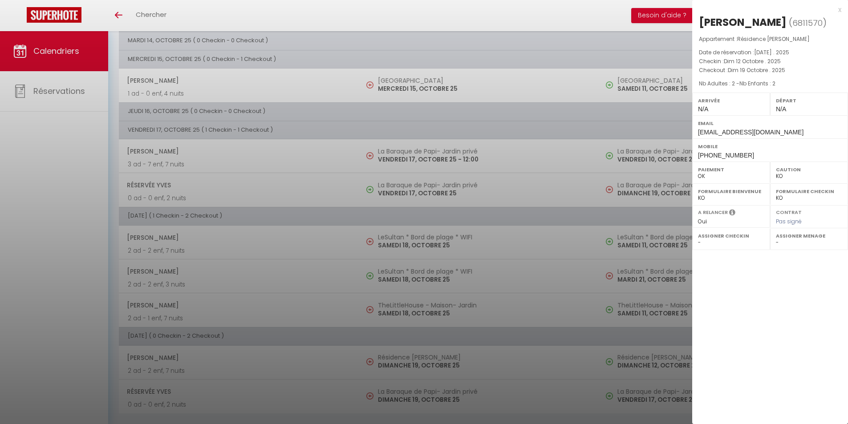
click at [404, 363] on div at bounding box center [424, 212] width 848 height 424
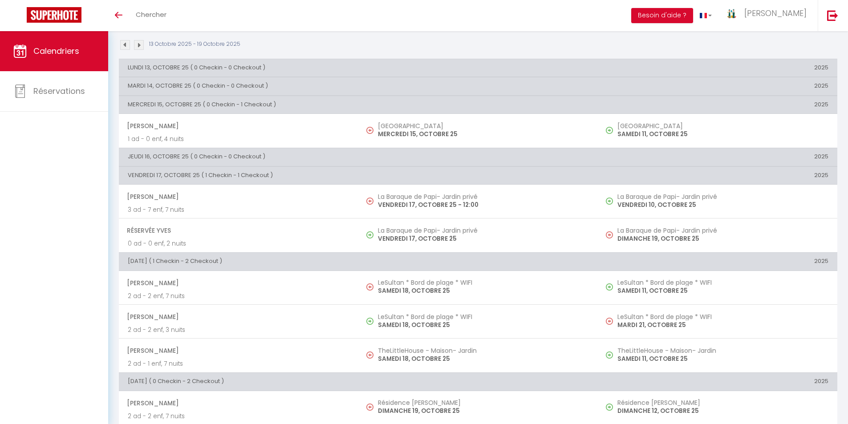
scroll to position [0, 0]
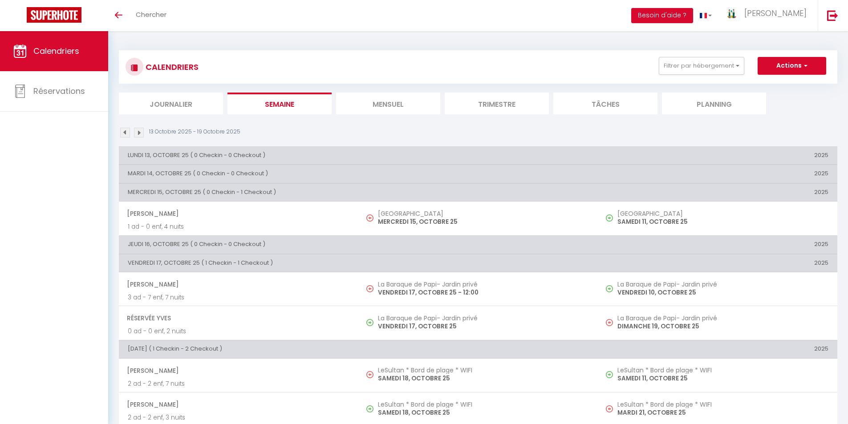
click at [123, 134] on img at bounding box center [125, 133] width 10 height 10
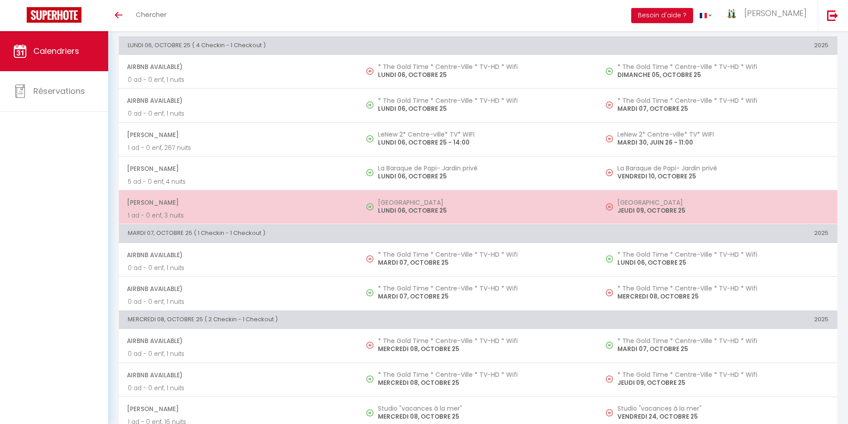
scroll to position [74, 0]
